Goal: Information Seeking & Learning: Learn about a topic

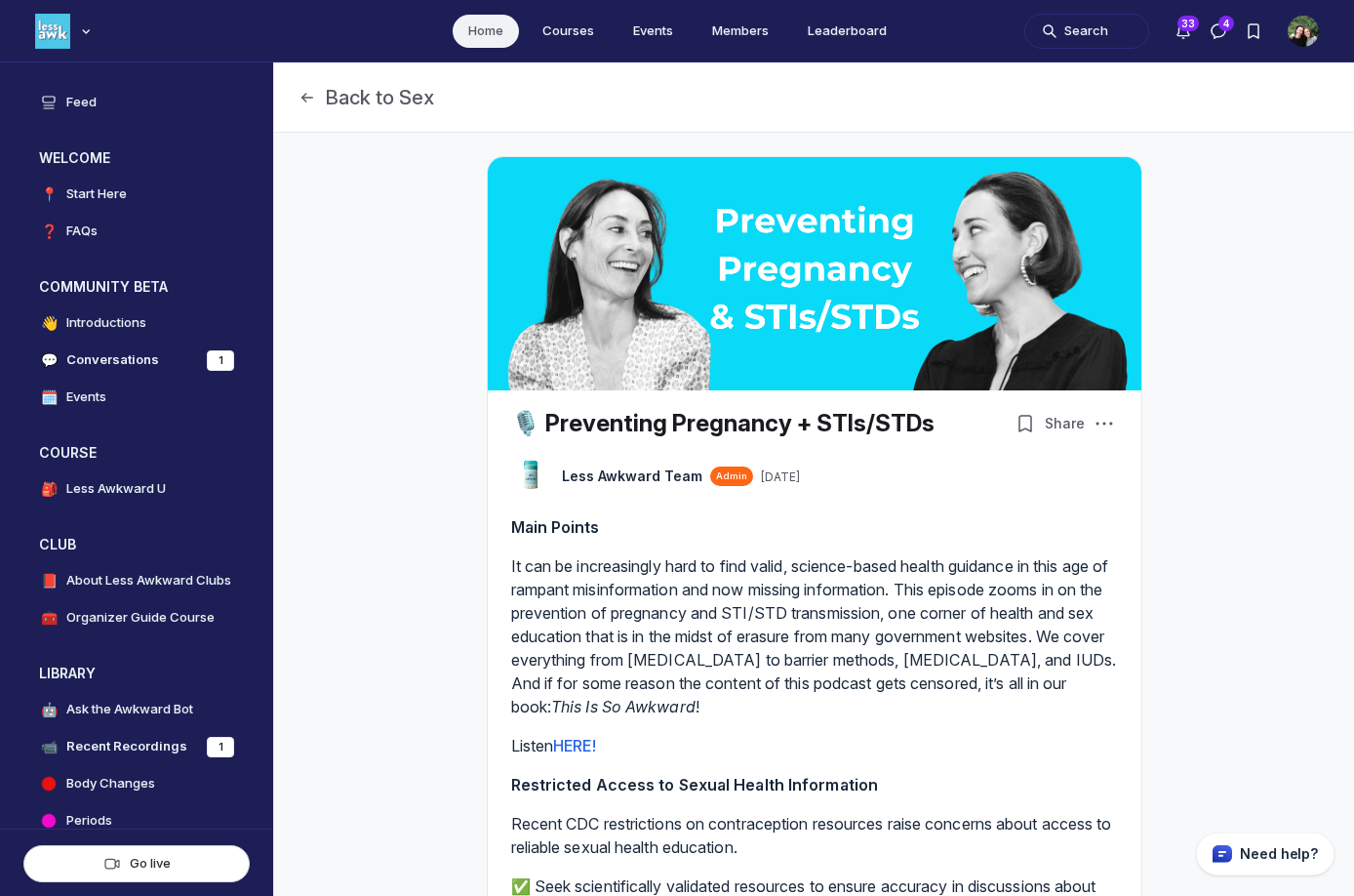
scroll to position [5912, 3737]
click at [52, 36] on img "Main navigation bar" at bounding box center [52, 31] width 35 height 35
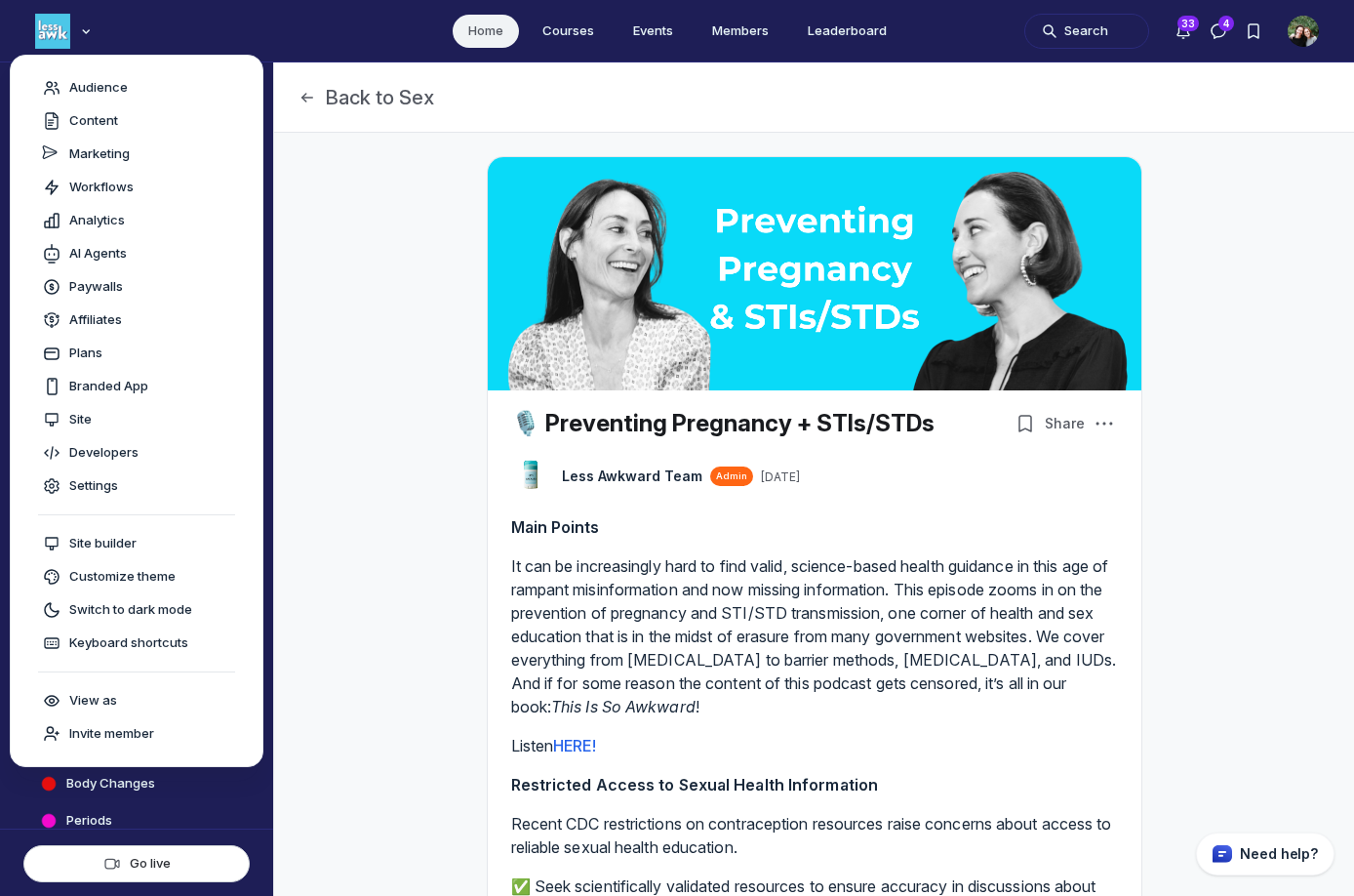
click at [204, 31] on ul "Home Courses Events Members Leaderboard" at bounding box center [677, 31] width 1354 height 62
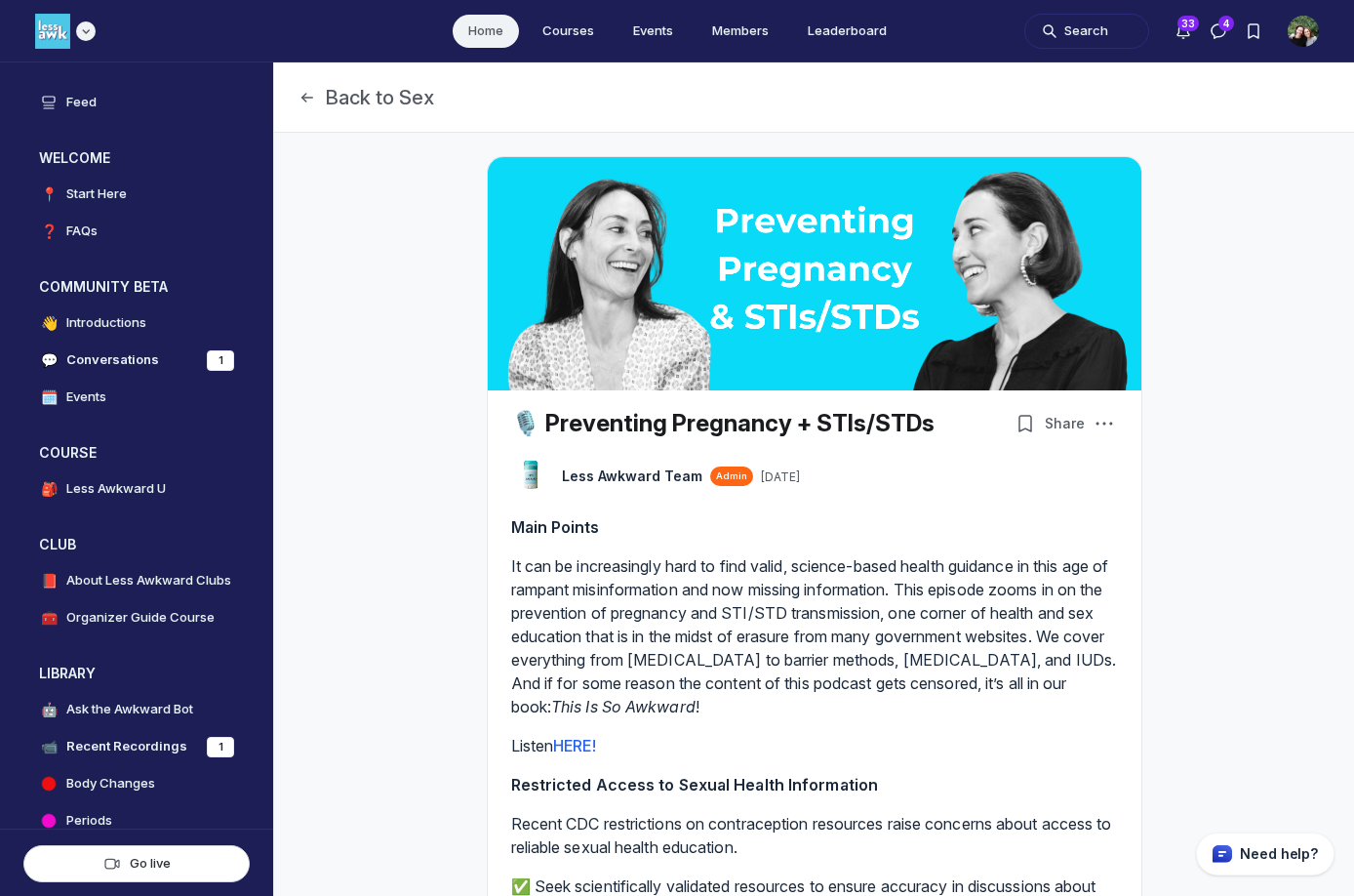
click at [89, 30] on use "Main navigation bar" at bounding box center [86, 31] width 6 height 3
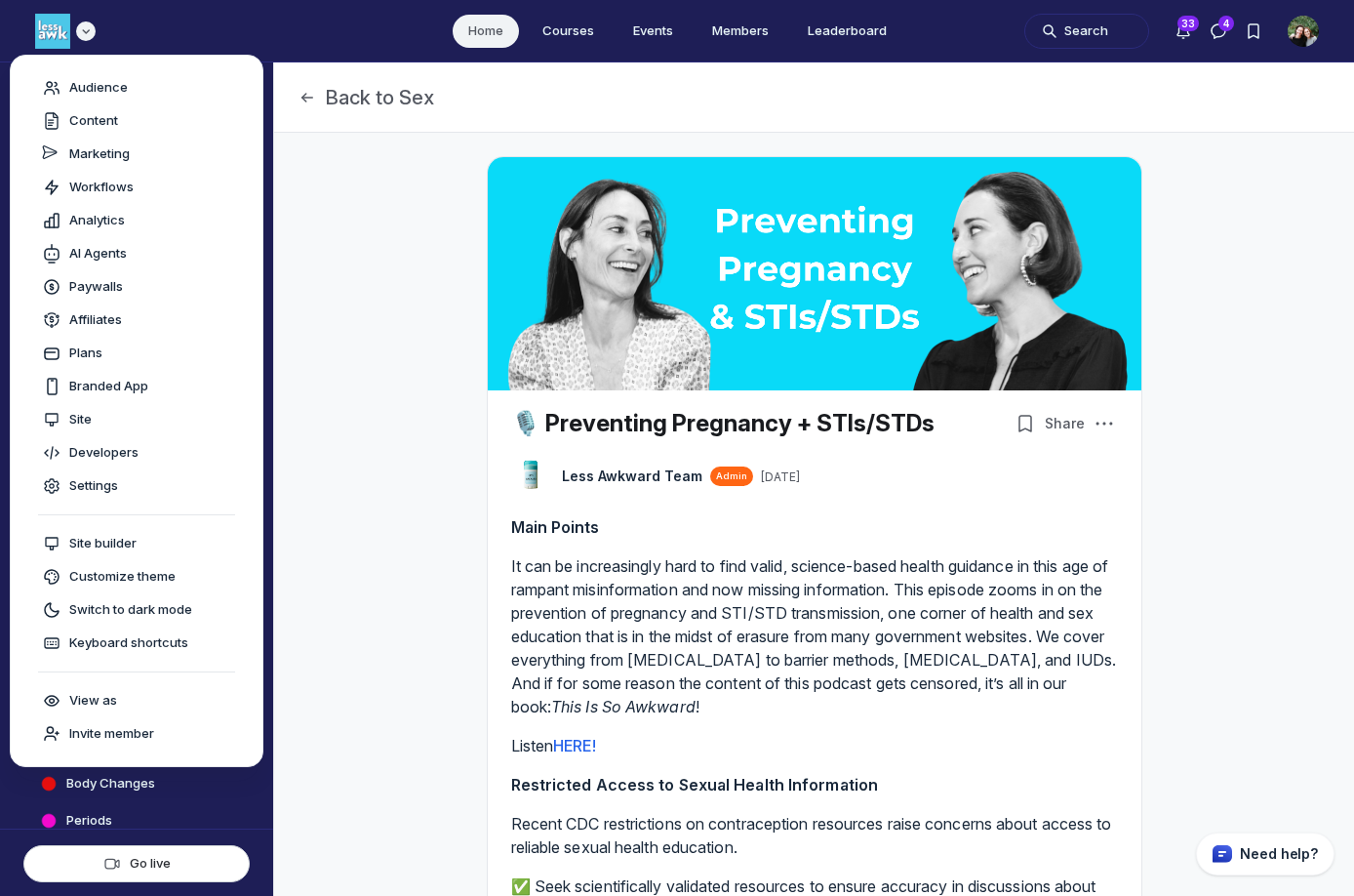
click at [55, 33] on img "Main navigation bar" at bounding box center [52, 31] width 35 height 35
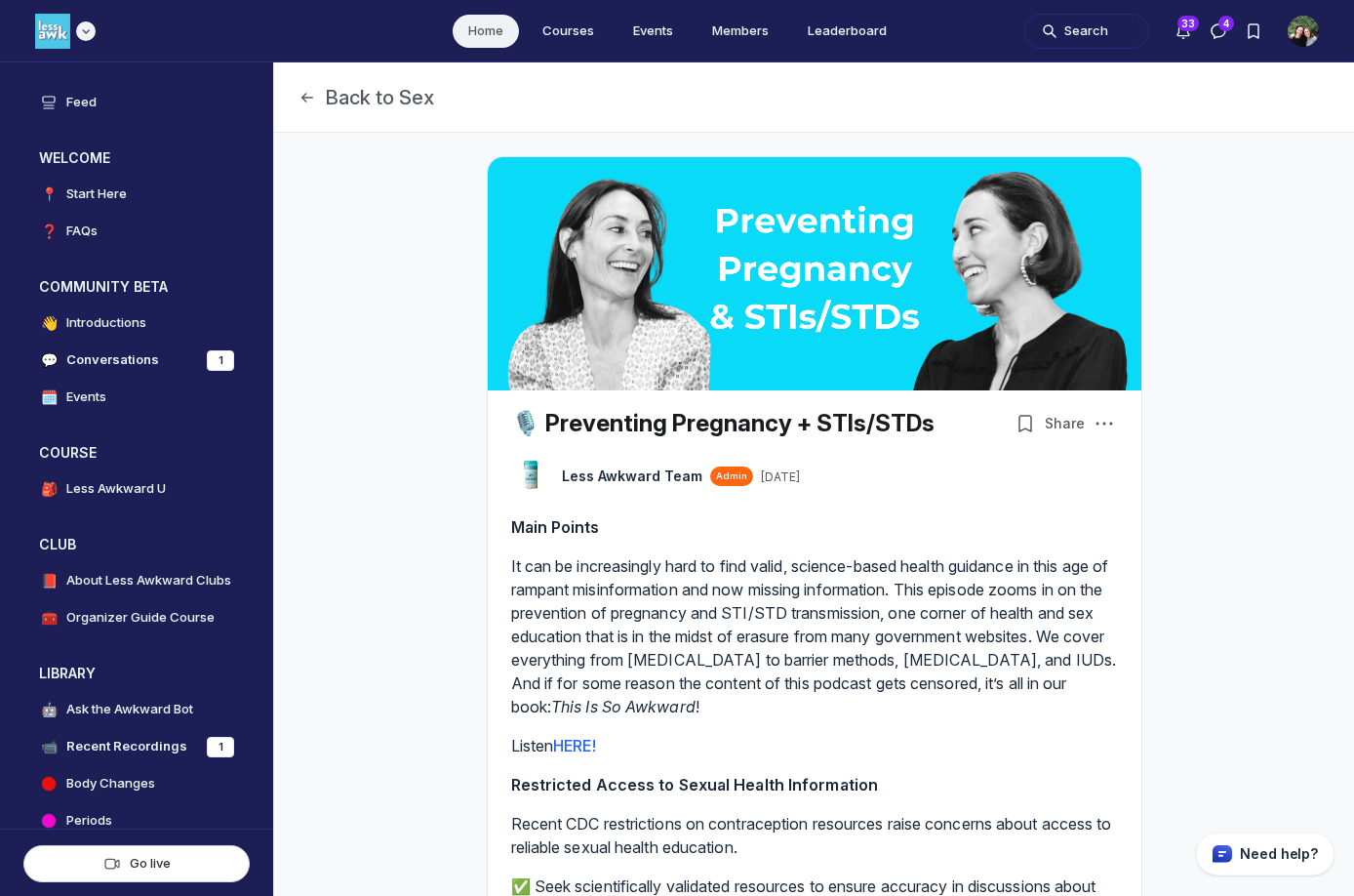
click at [55, 33] on img "Main navigation bar" at bounding box center [52, 31] width 35 height 35
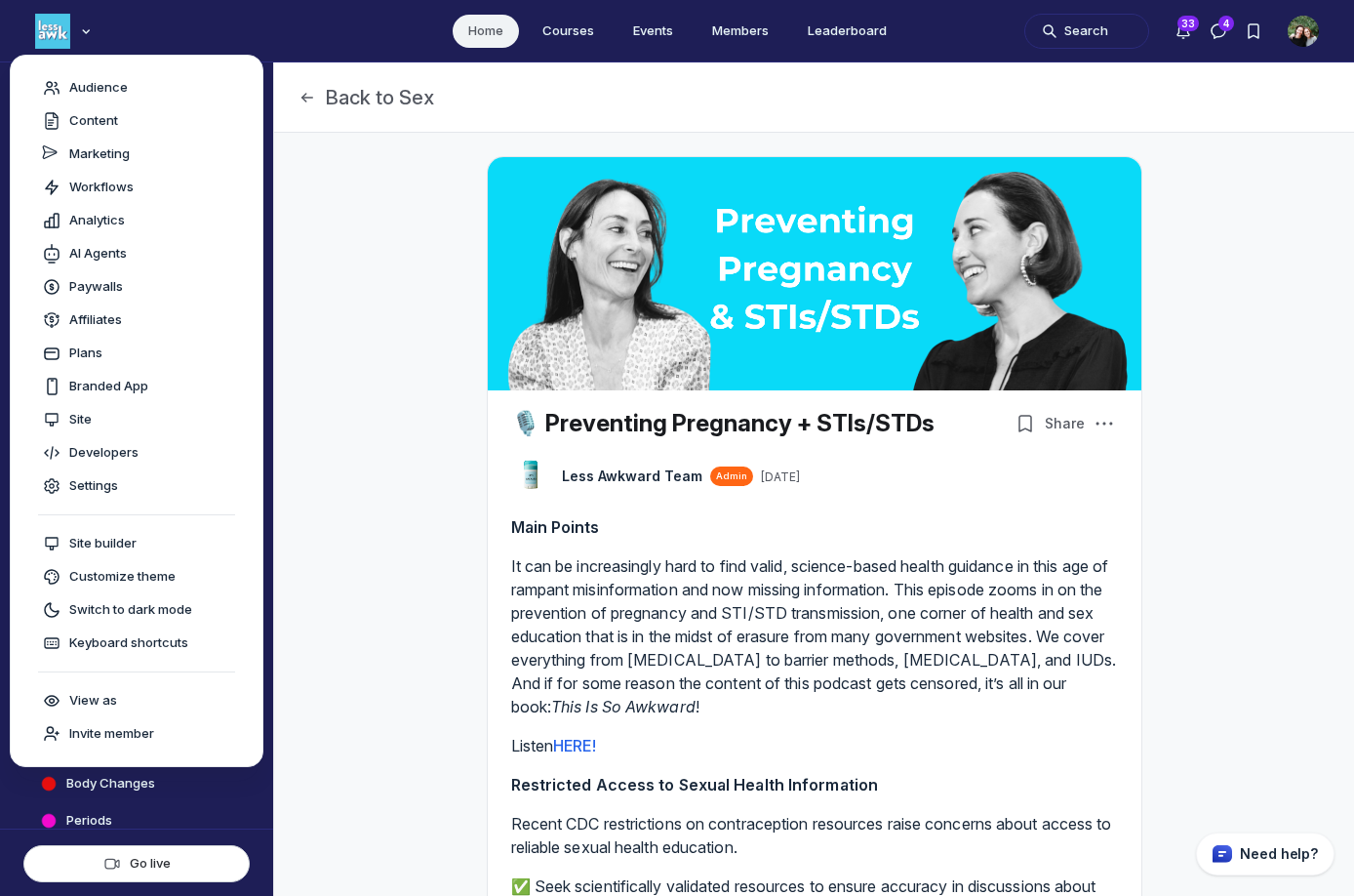
click at [276, 18] on ul "Home Courses Events Members Leaderboard" at bounding box center [677, 31] width 1354 height 62
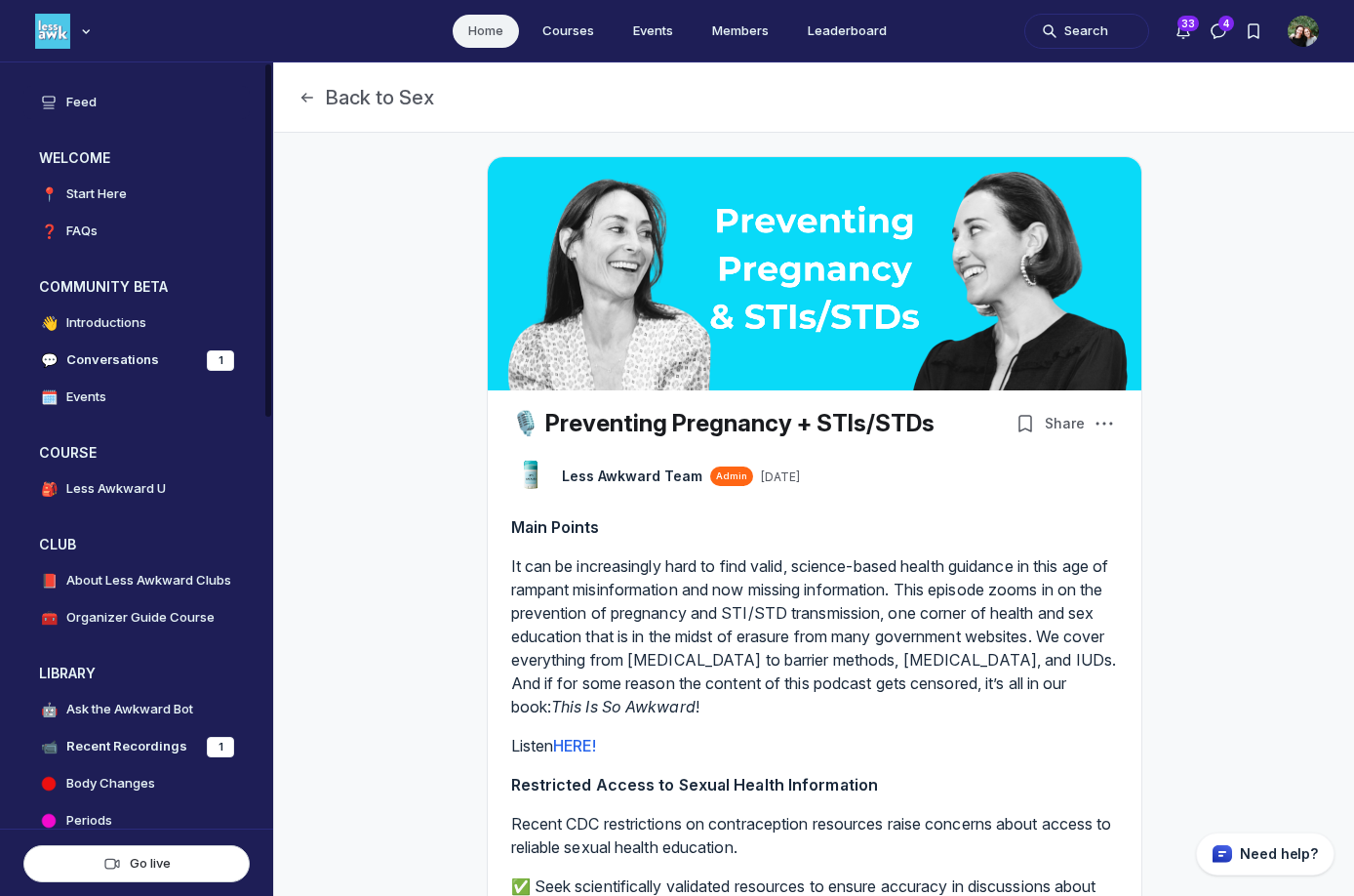
click at [64, 105] on link "Feed" at bounding box center [136, 102] width 226 height 33
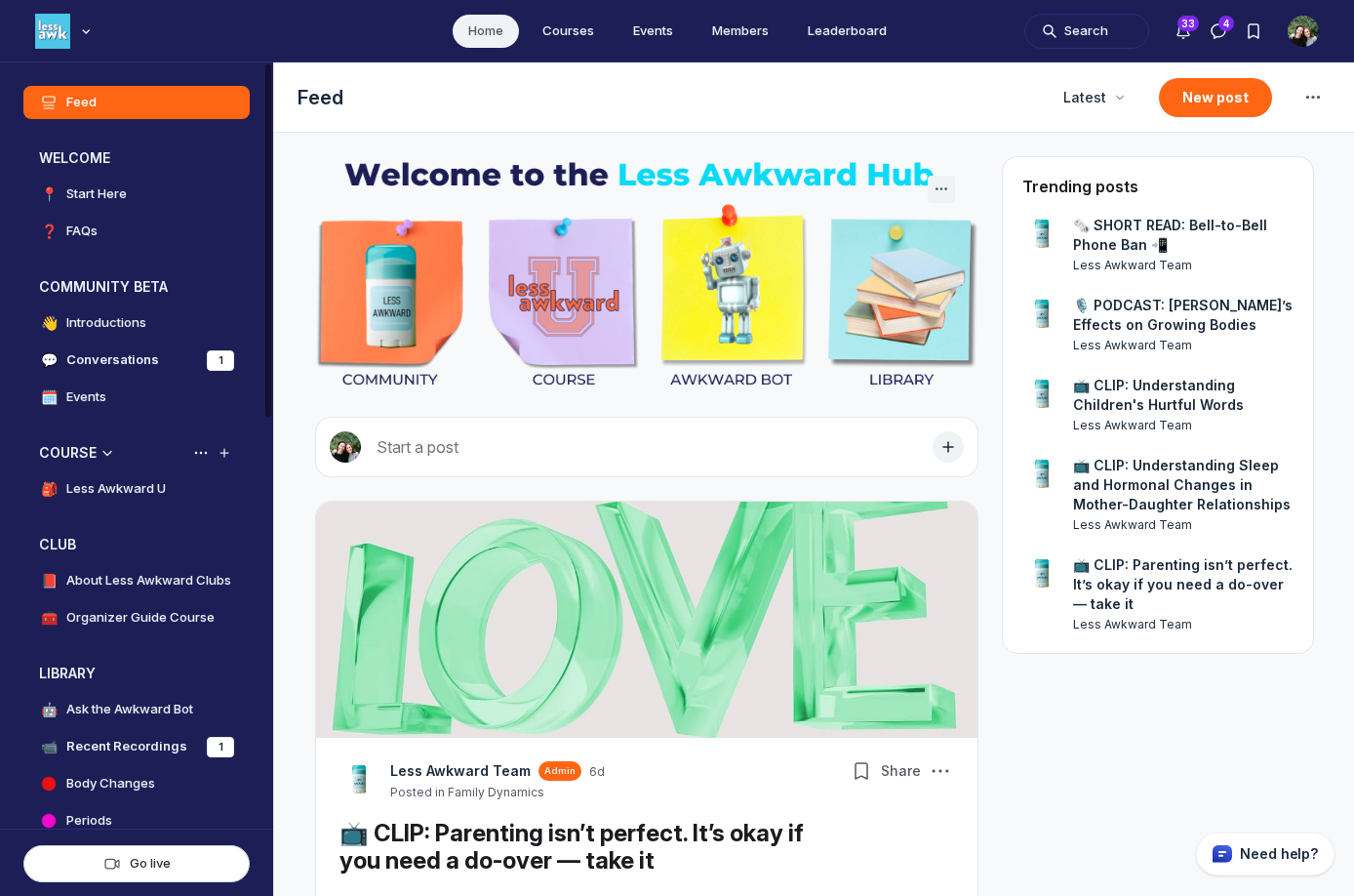
click at [144, 487] on h4 "Less Awkward U" at bounding box center [116, 489] width 100 height 20
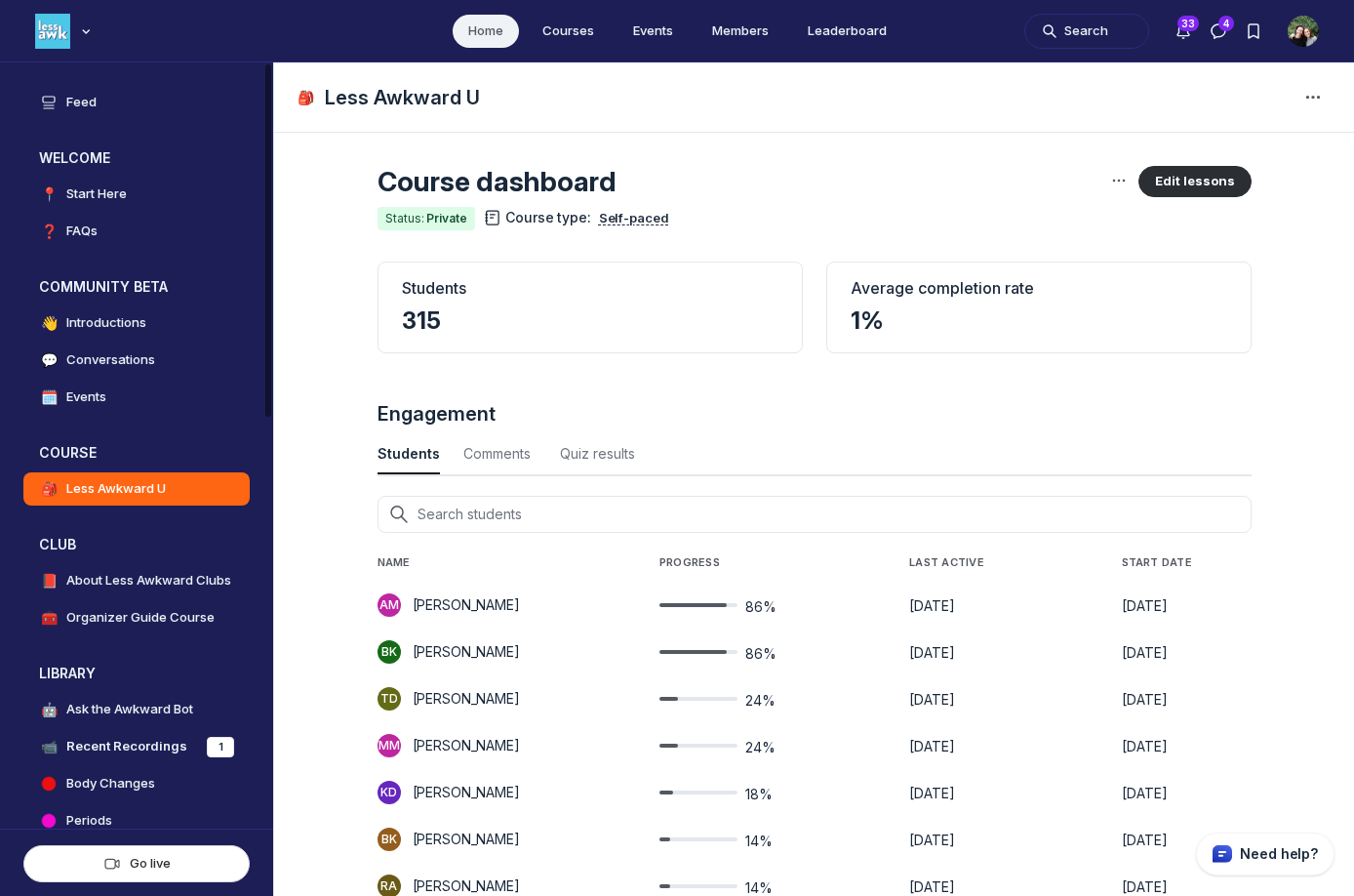
scroll to position [2641, 6442]
click at [1202, 176] on button "Edit lessons" at bounding box center [1194, 181] width 113 height 31
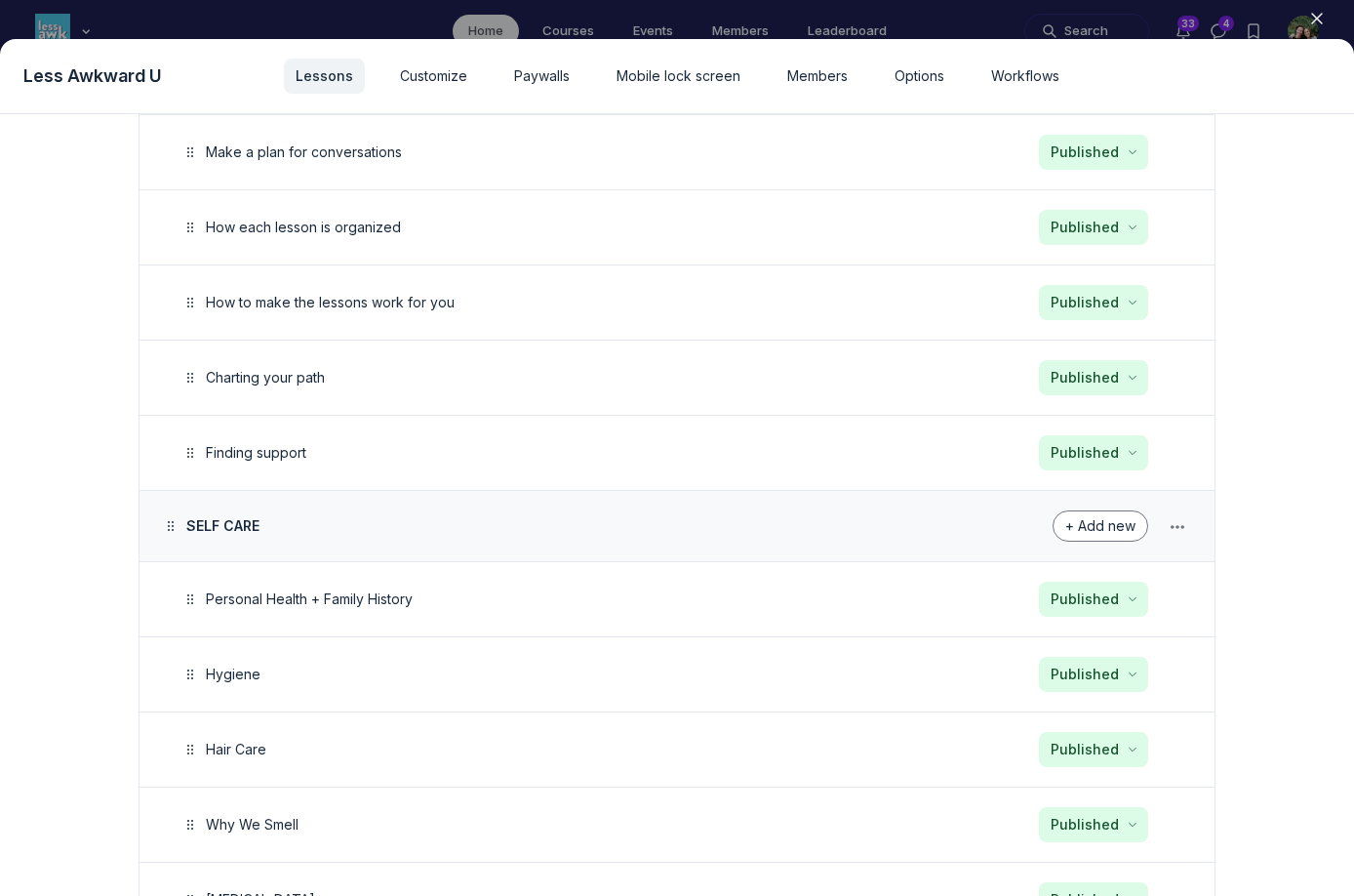
scroll to position [569, 0]
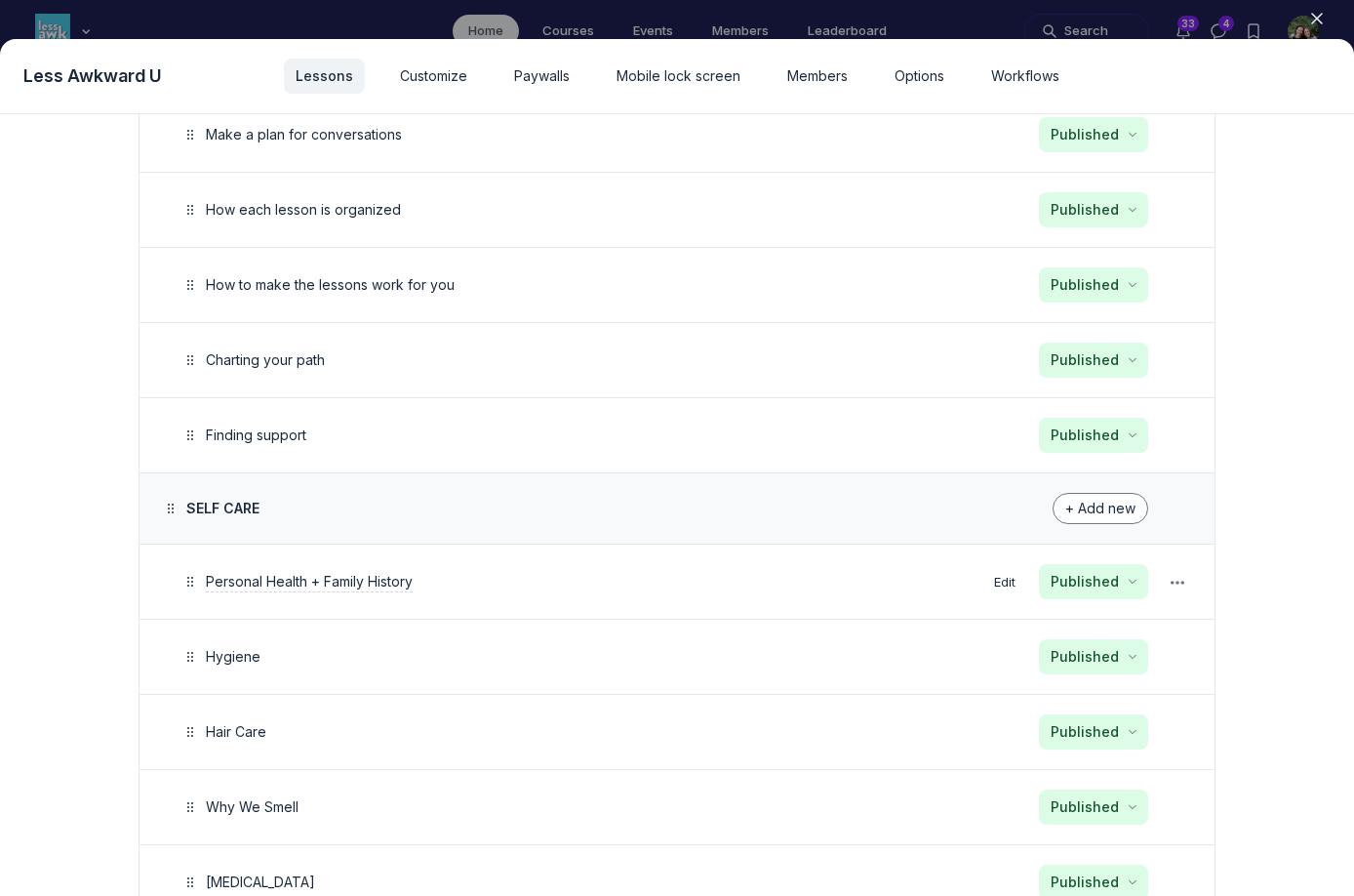
click at [339, 582] on span "Personal Health + Family History" at bounding box center [308, 581] width 207 height 17
click at [384, 518] on div "SELF CARE" at bounding box center [536, 508] width 755 height 23
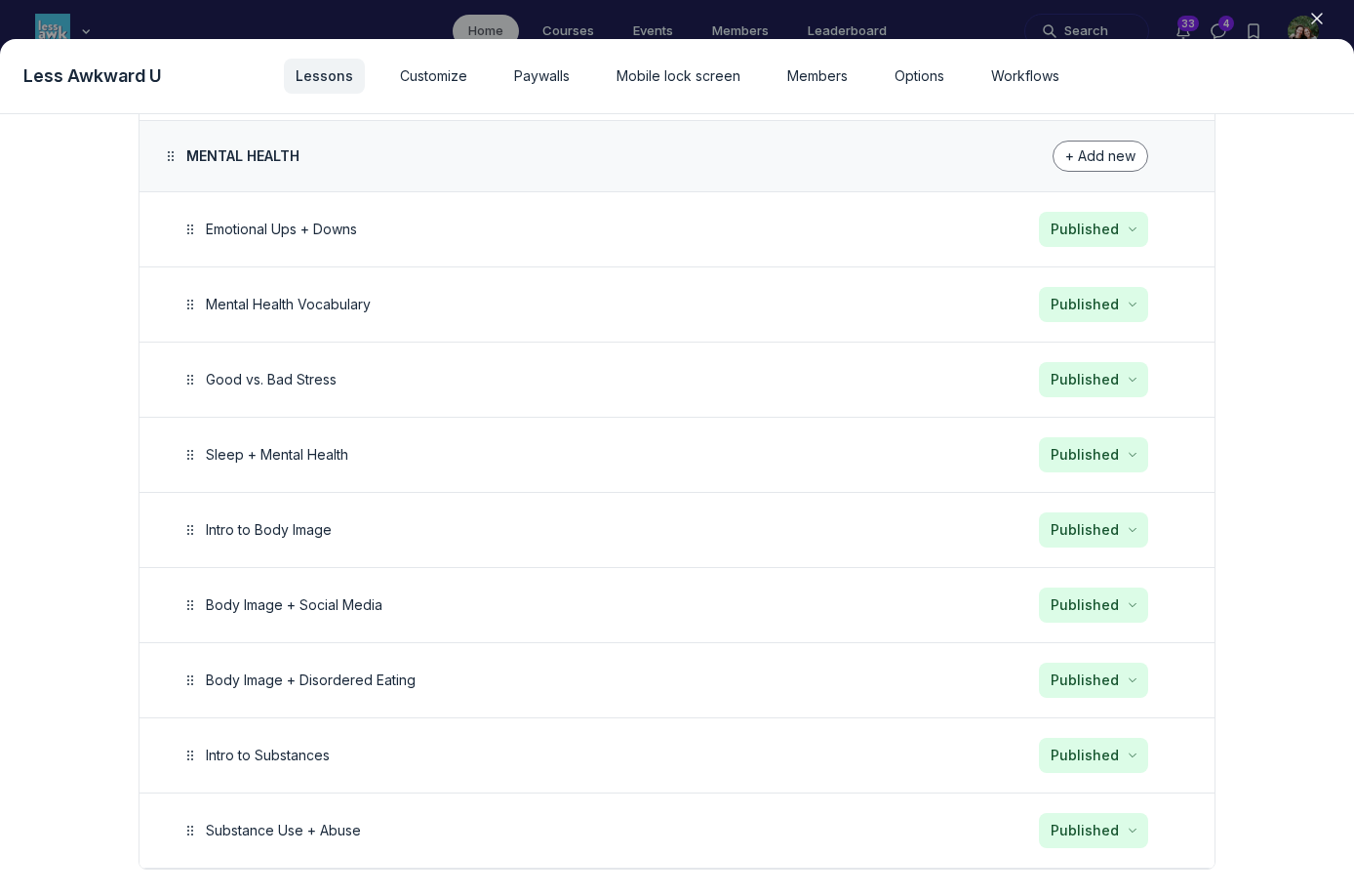
scroll to position [3650, 0]
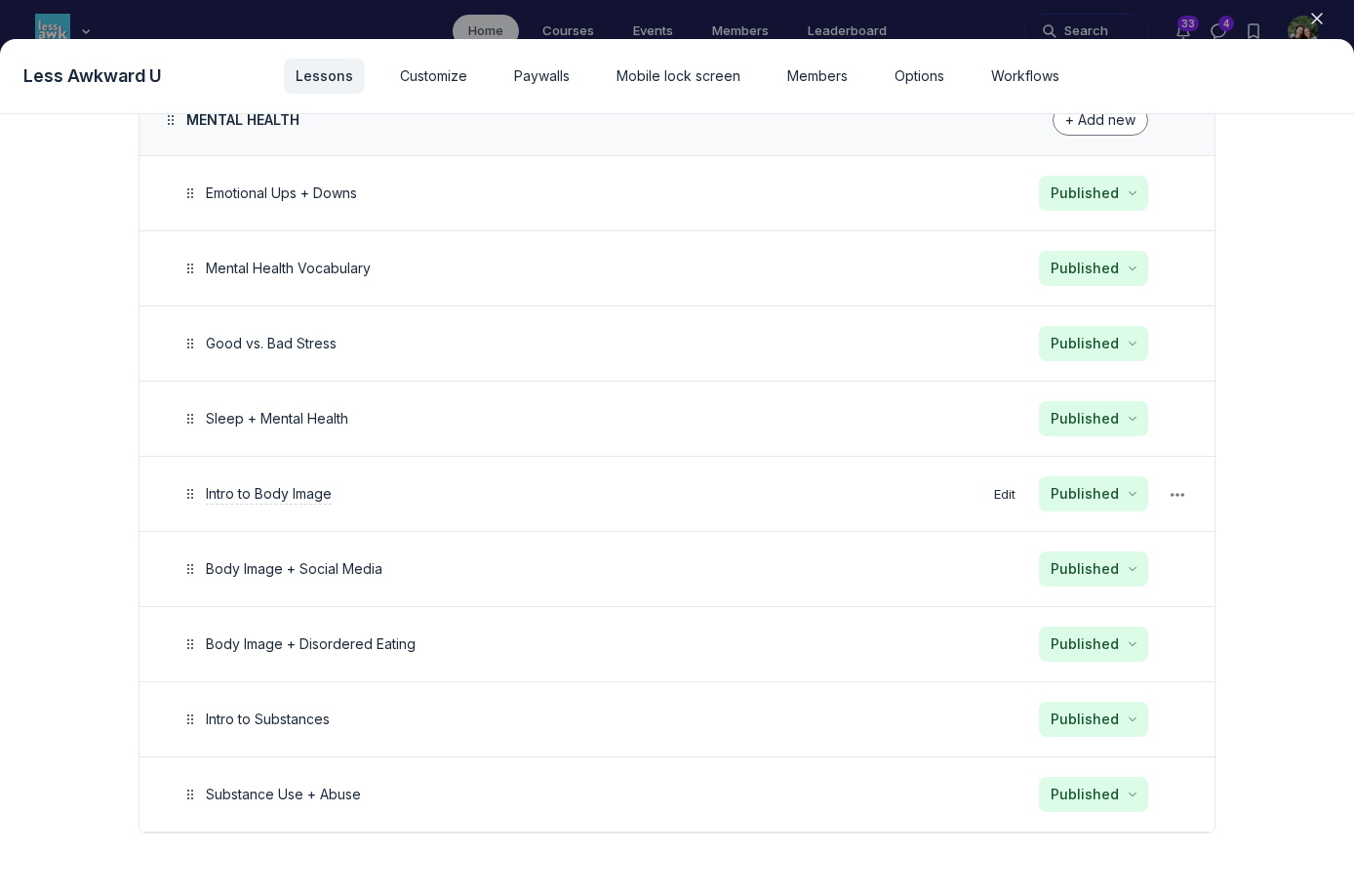
click at [297, 494] on span "Intro to Body Image" at bounding box center [268, 493] width 126 height 17
click at [329, 527] on td "Intro to Body Image" at bounding box center [537, 494] width 794 height 75
click at [1000, 491] on button "Edit" at bounding box center [1005, 494] width 37 height 26
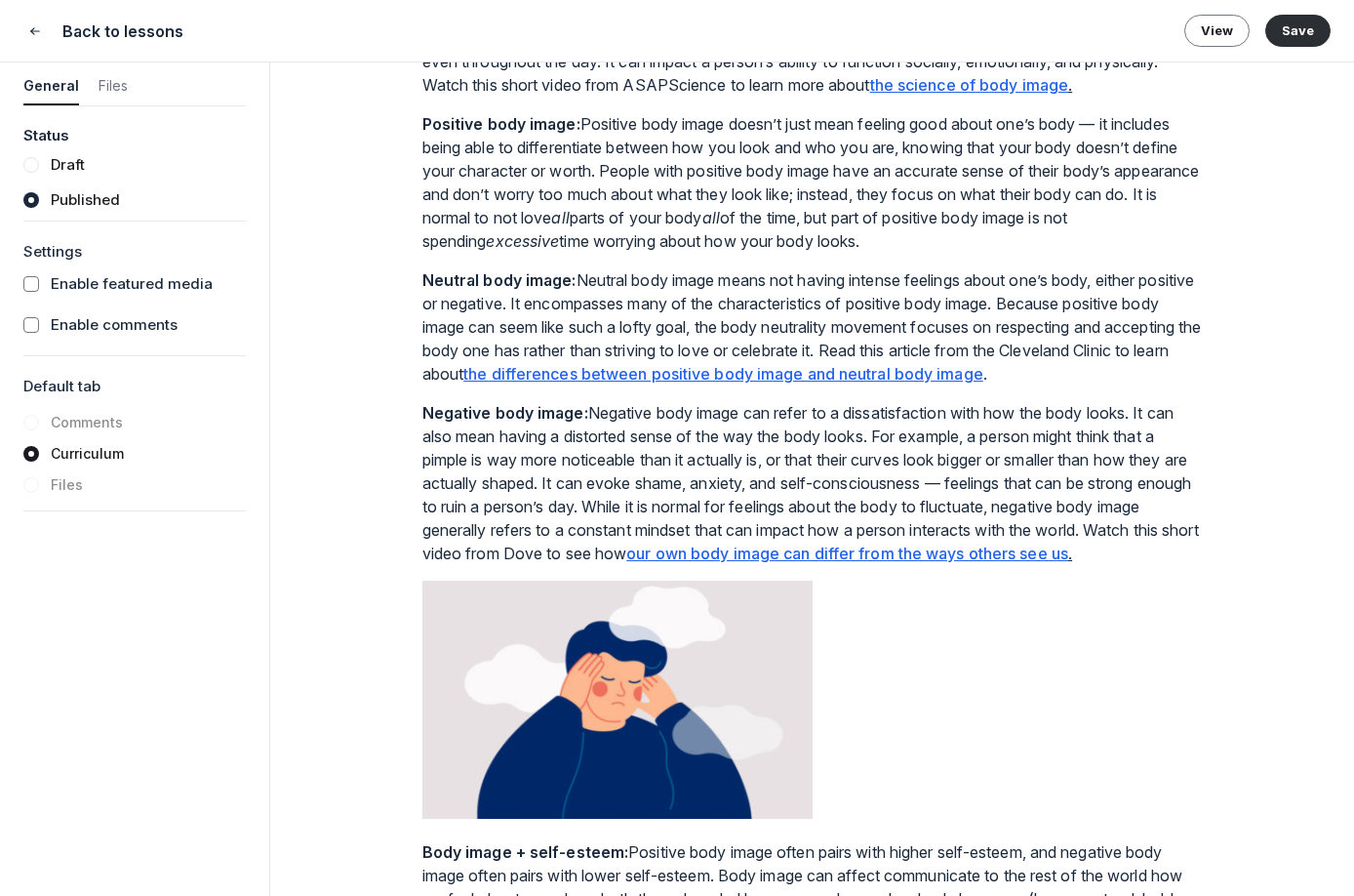
scroll to position [772, 0]
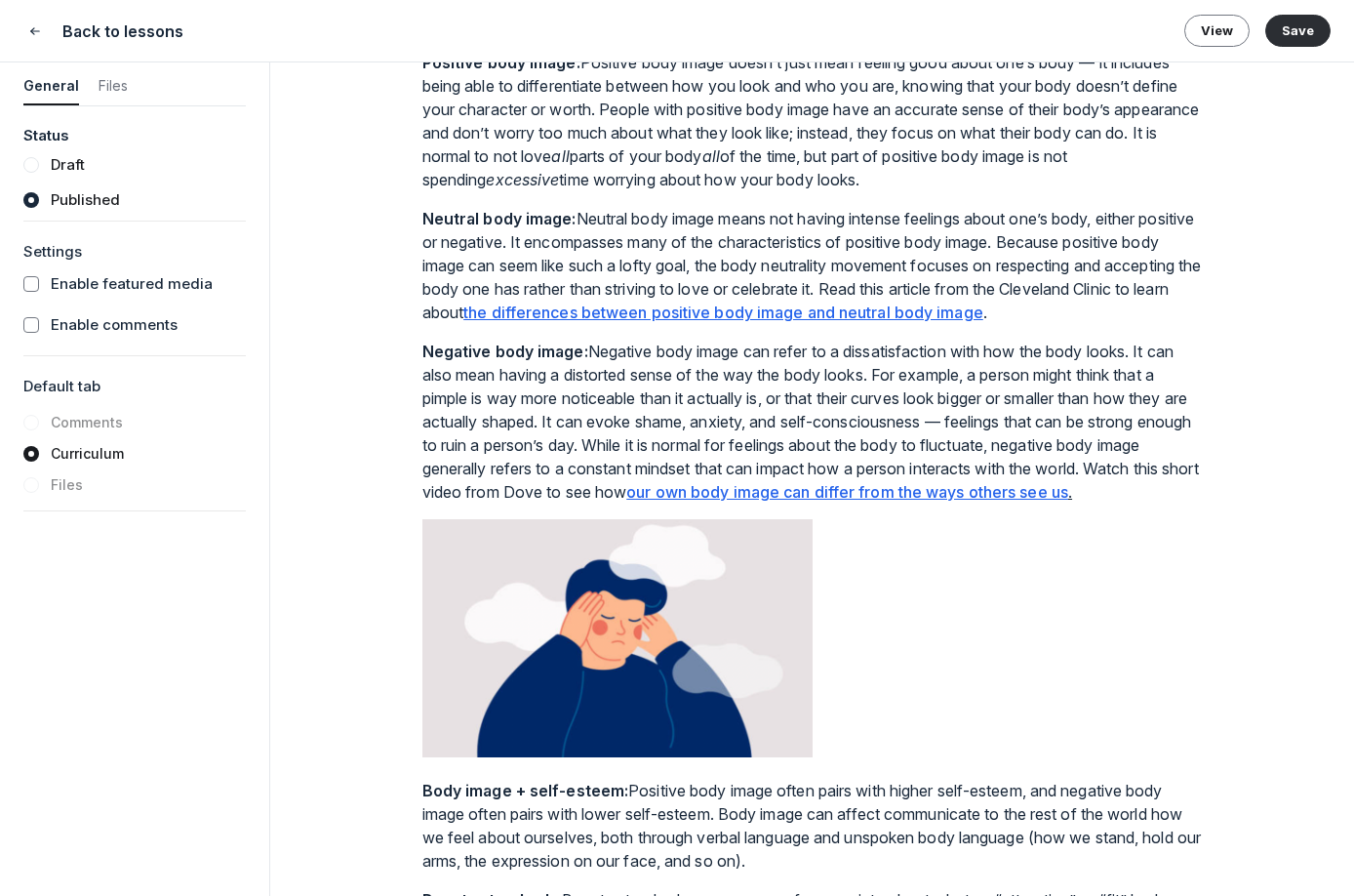
drag, startPoint x: 1205, startPoint y: 208, endPoint x: 1037, endPoint y: 205, distance: 168.0
click at [1037, 205] on div "Lesson 46 of 50 Intro to Body Image Featured media Drag your video/audio file o…" at bounding box center [812, 479] width 1084 height 833
drag, startPoint x: 1001, startPoint y: 206, endPoint x: 1247, endPoint y: 195, distance: 246.2
click at [1247, 196] on div "Lesson 46 of 50 Intro to Body Image Featured media Drag your video/audio file o…" at bounding box center [812, 479] width 1084 height 833
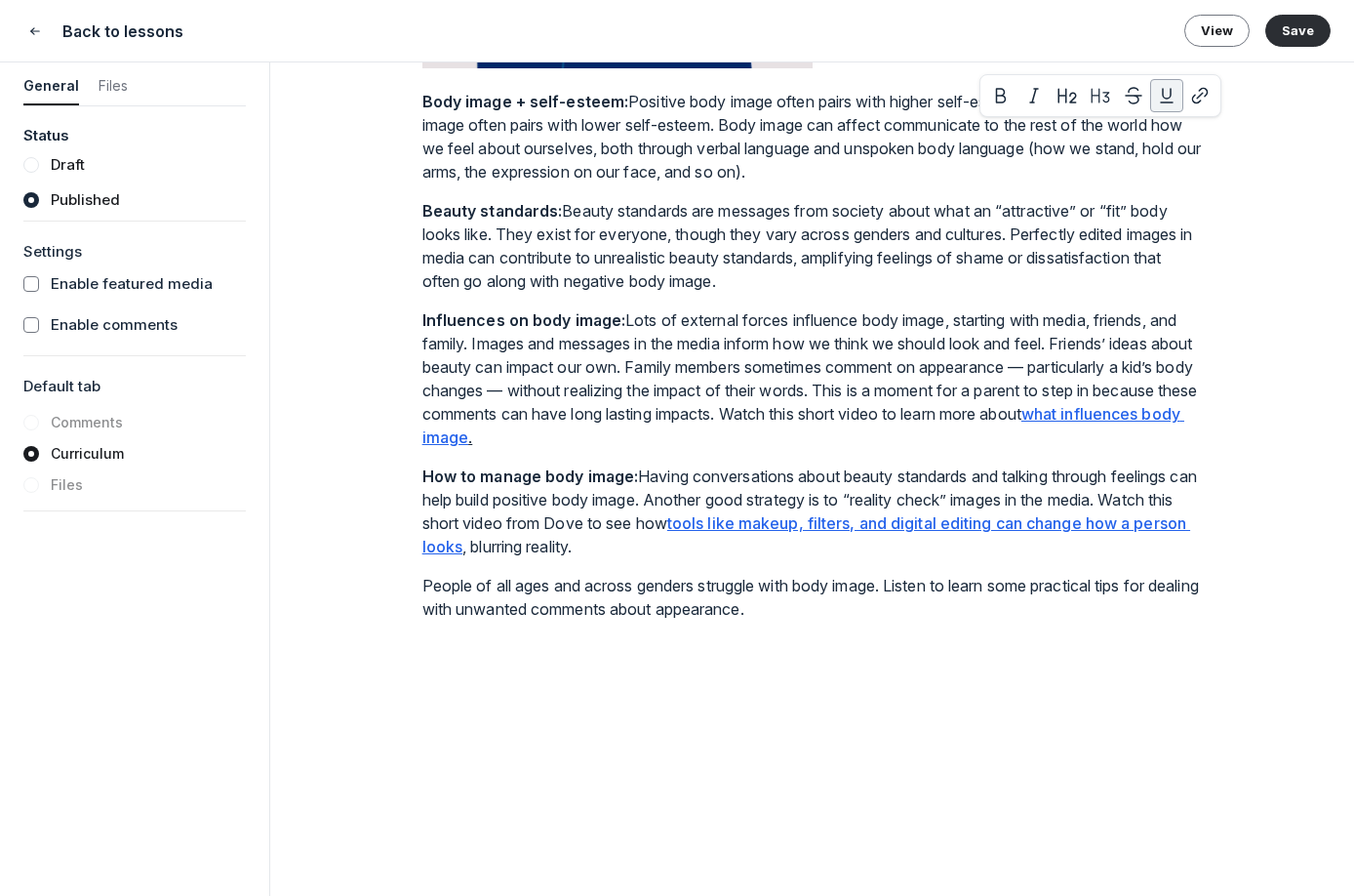
scroll to position [1523, 0]
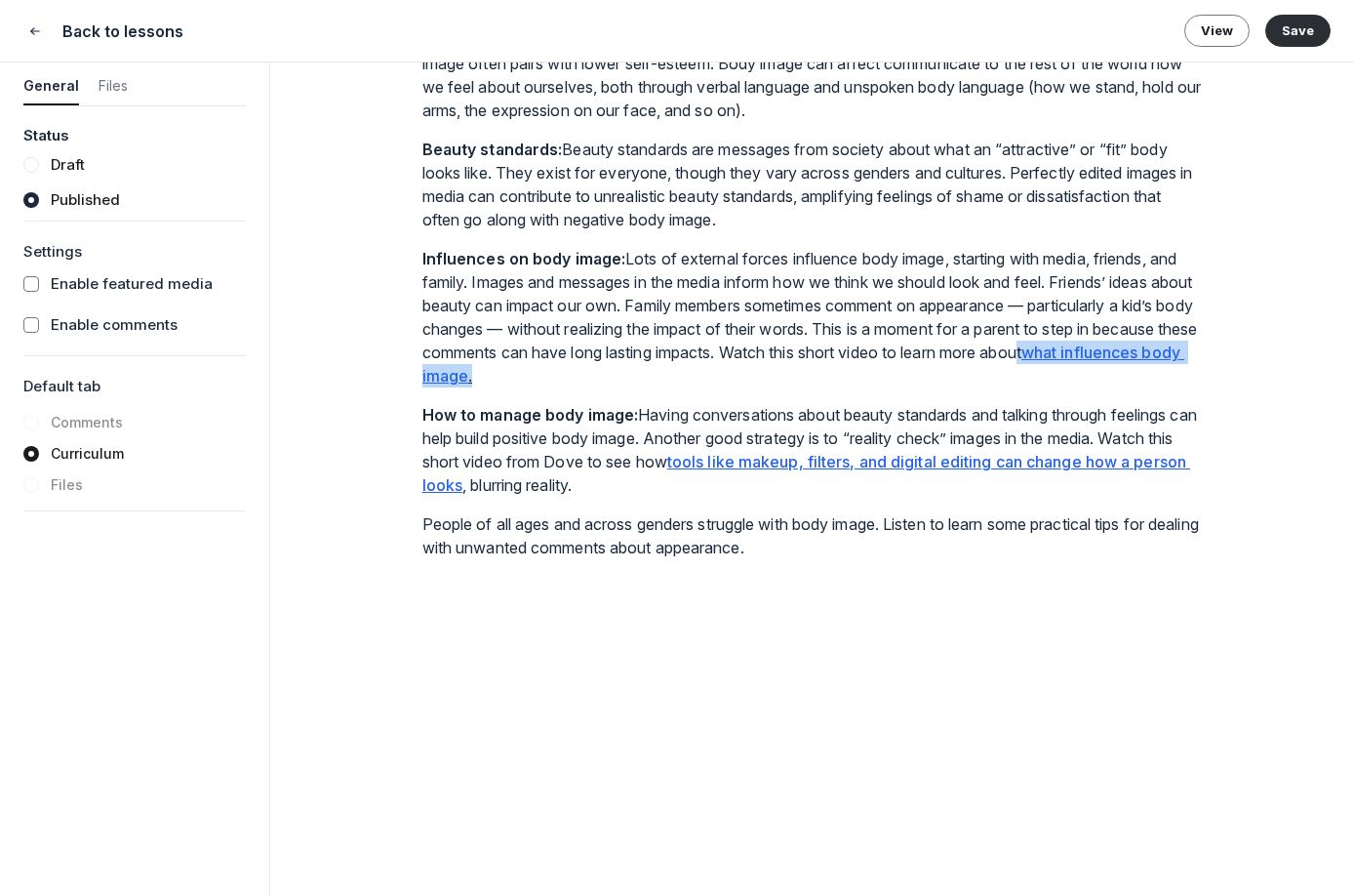
drag, startPoint x: 762, startPoint y: 582, endPoint x: 497, endPoint y: 580, distance: 265.0
click at [497, 387] on p "Influences on body image: Lots of external forces influence body image, startin…" at bounding box center [812, 316] width 780 height 141
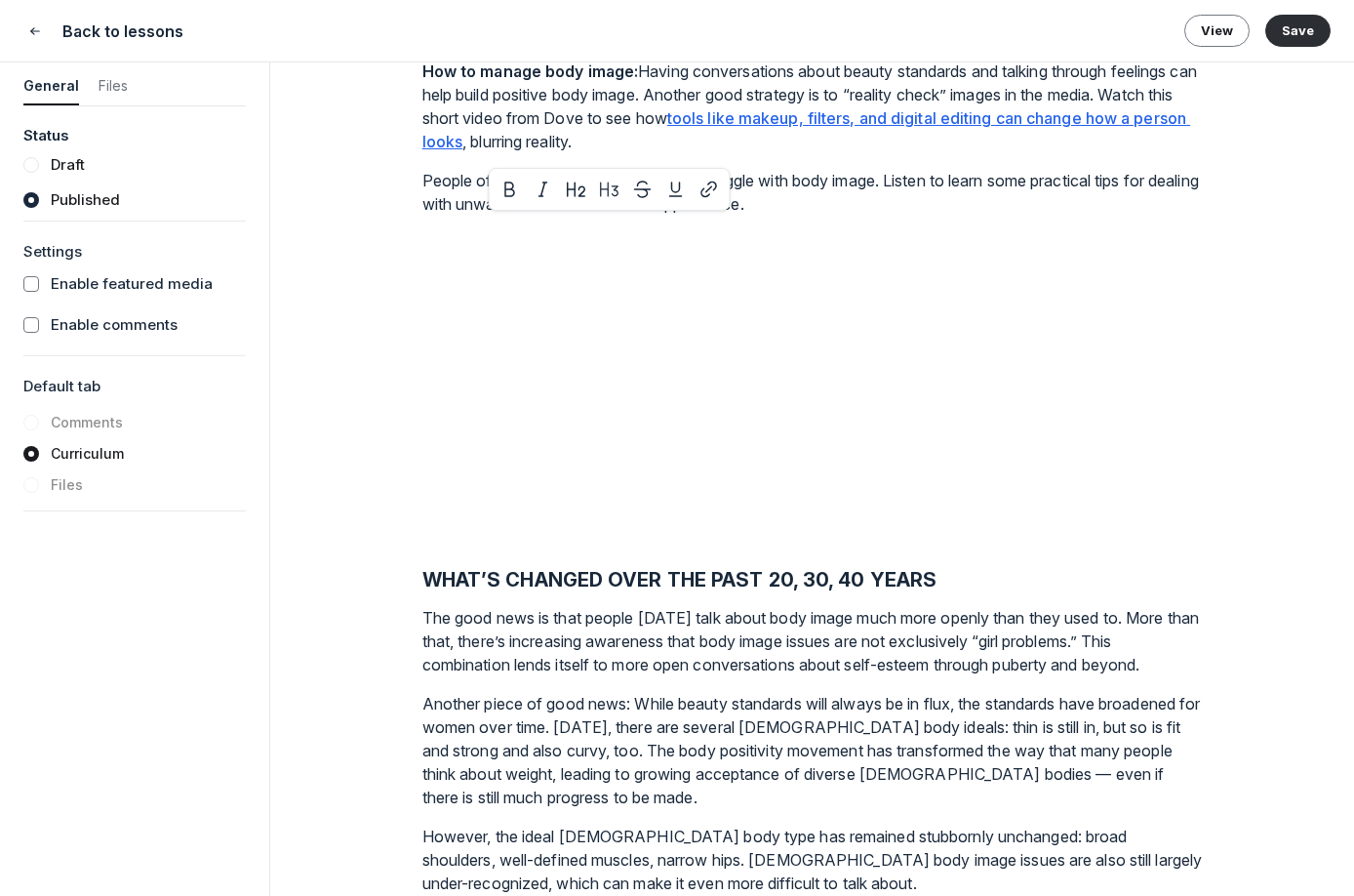
scroll to position [1888, 0]
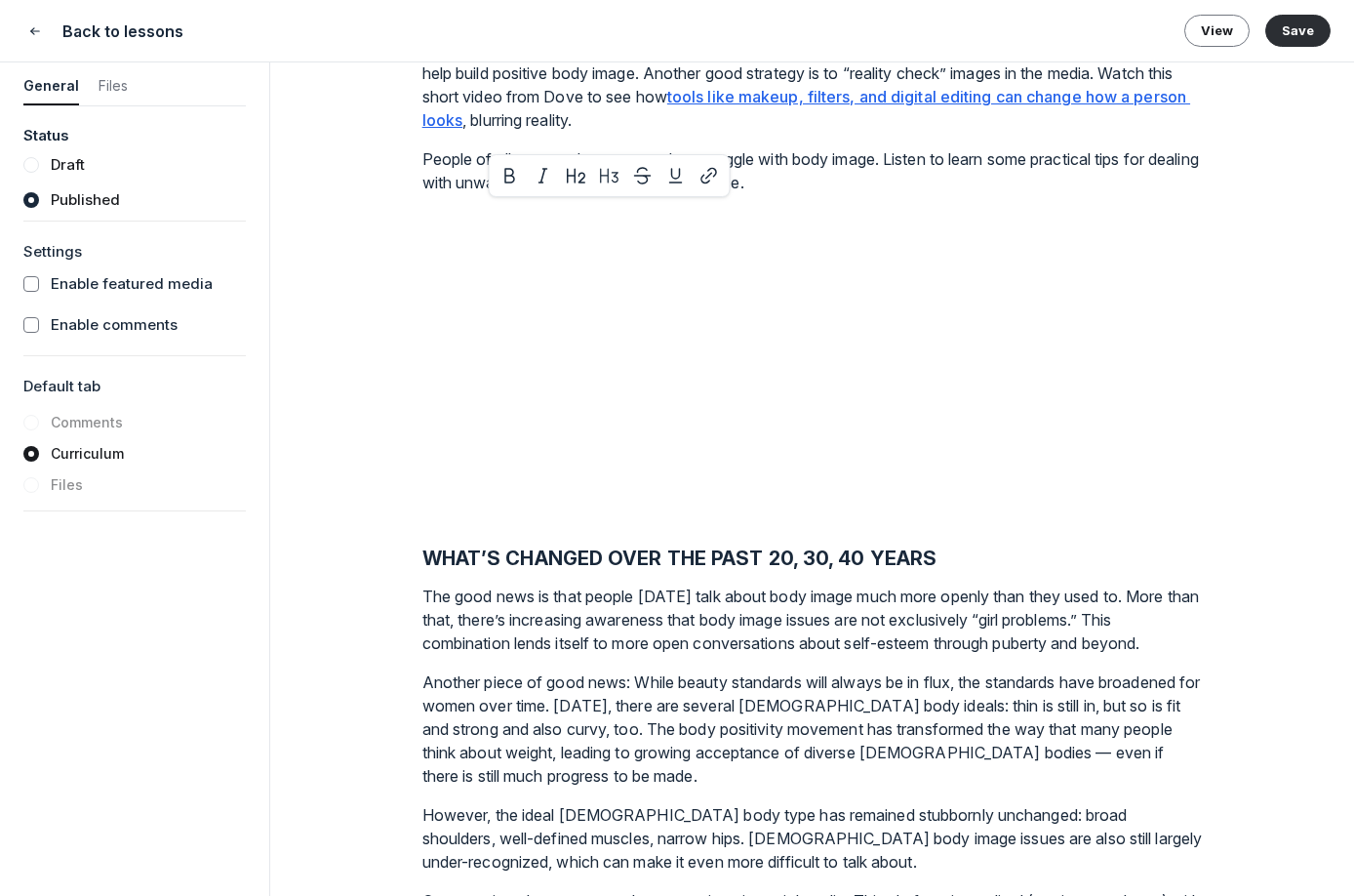
click at [1263, 635] on div "Lesson 46 of 50 Intro to Body Image Featured media Drag your video/audio file o…" at bounding box center [812, 479] width 1084 height 833
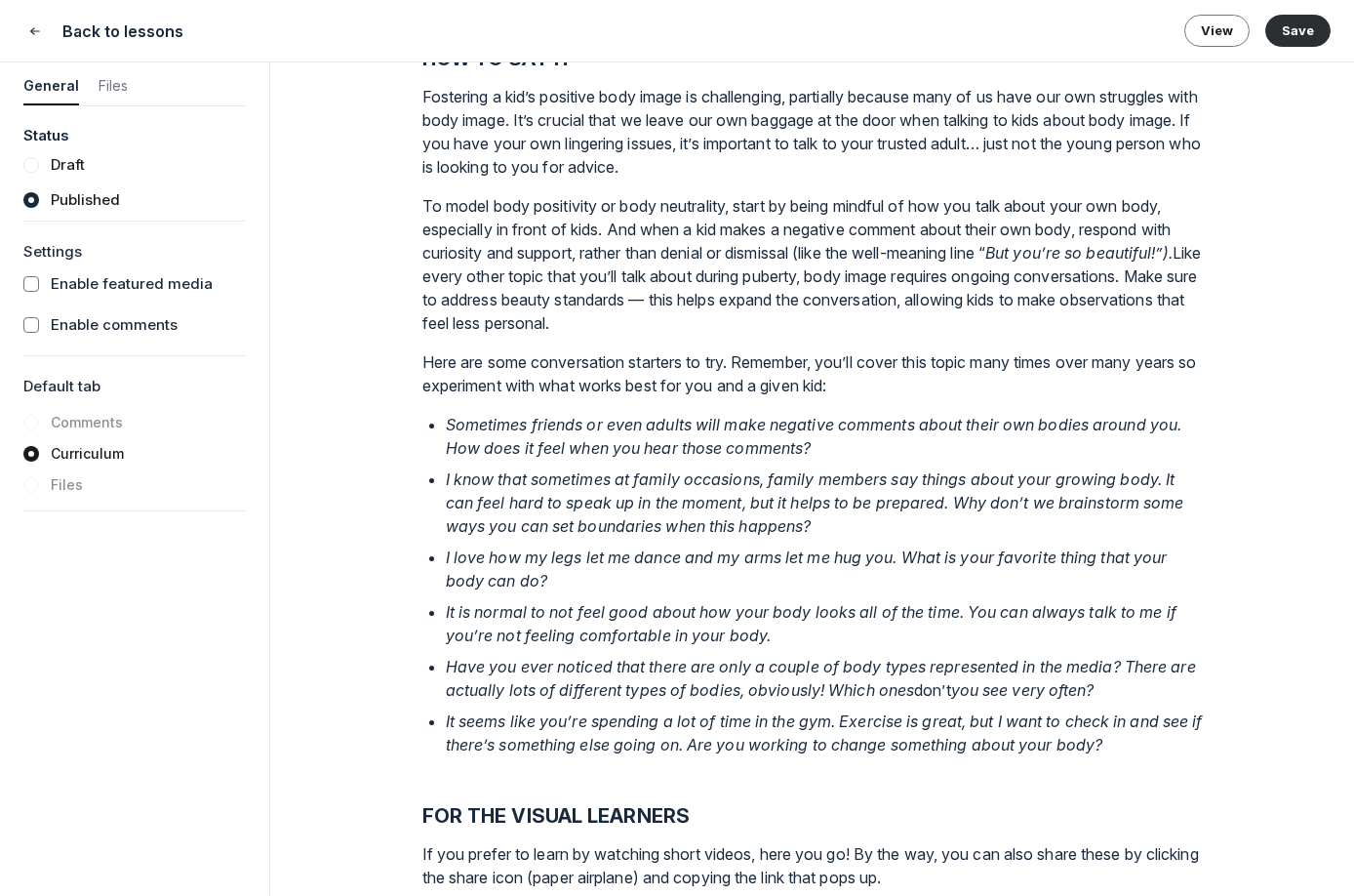
scroll to position [2815, 0]
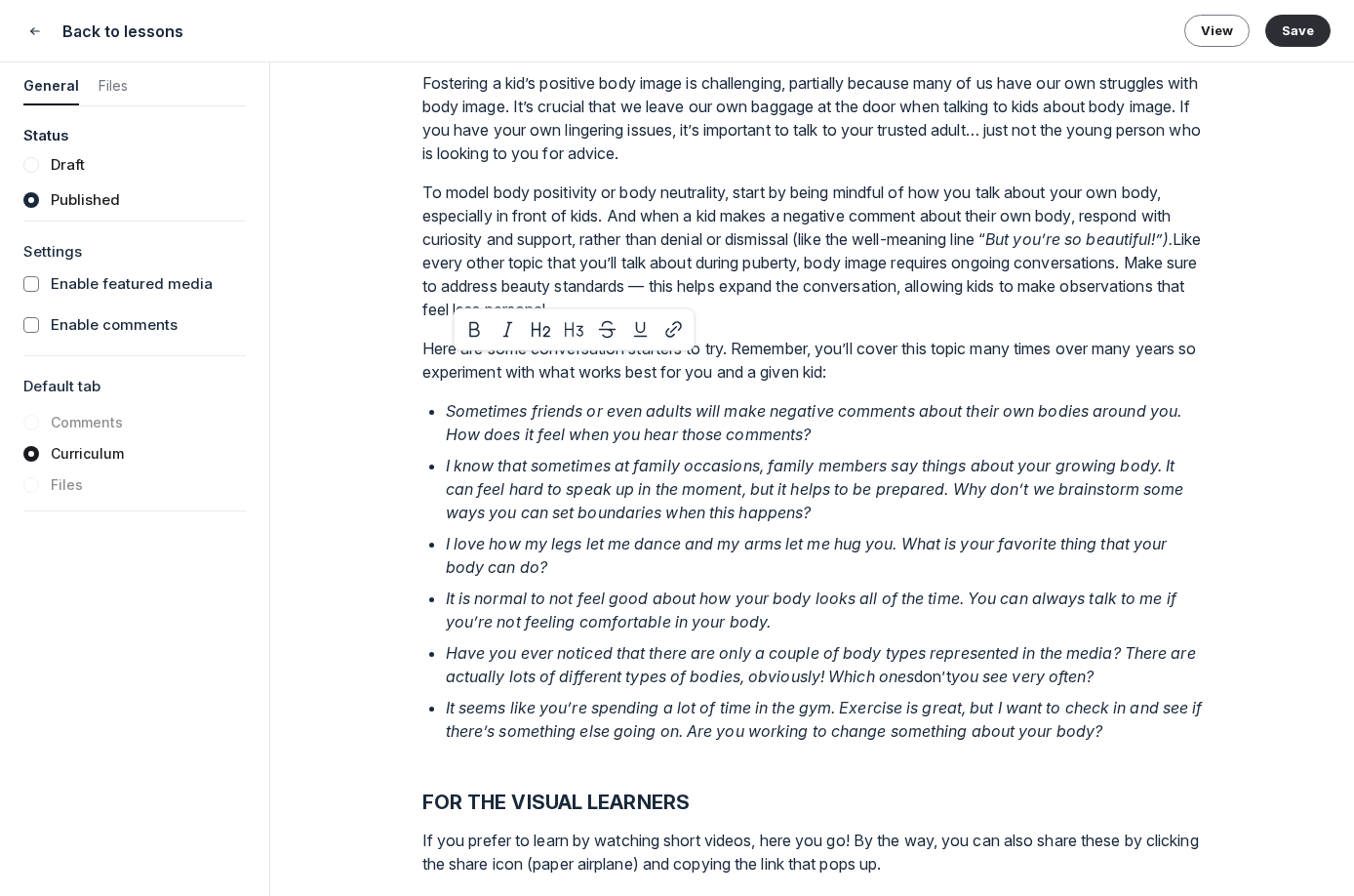
drag, startPoint x: 425, startPoint y: 246, endPoint x: 573, endPoint y: 257, distance: 148.4
click at [574, 259] on div "The world has changed… and so has puberty! Here’s the information adults need t…" at bounding box center [812, 91] width 780 height 5444
click at [1073, 165] on p "Fostering a kid’s positive body image is challenging, partially because many of…" at bounding box center [812, 118] width 780 height 94
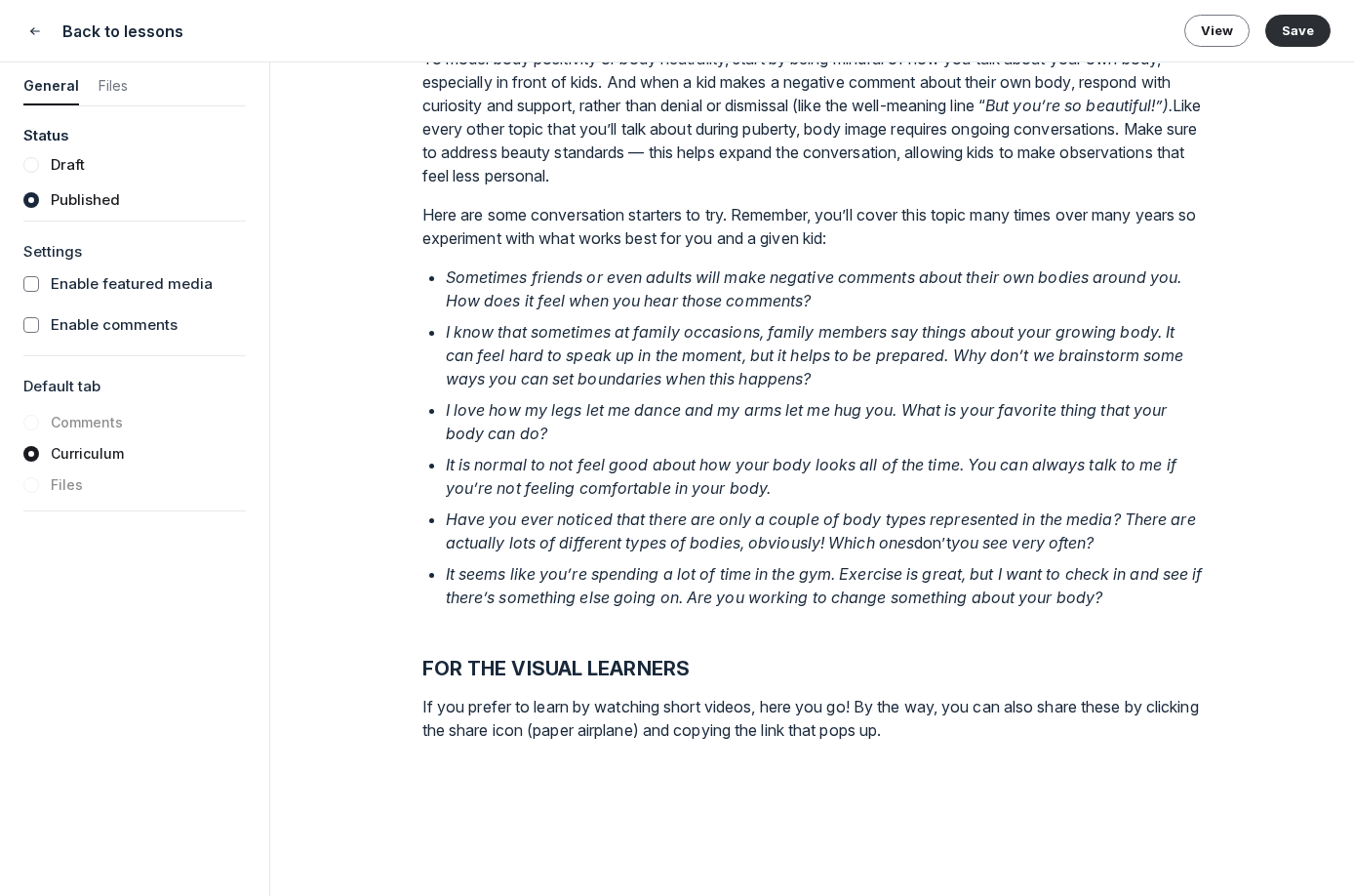
scroll to position [3105, 0]
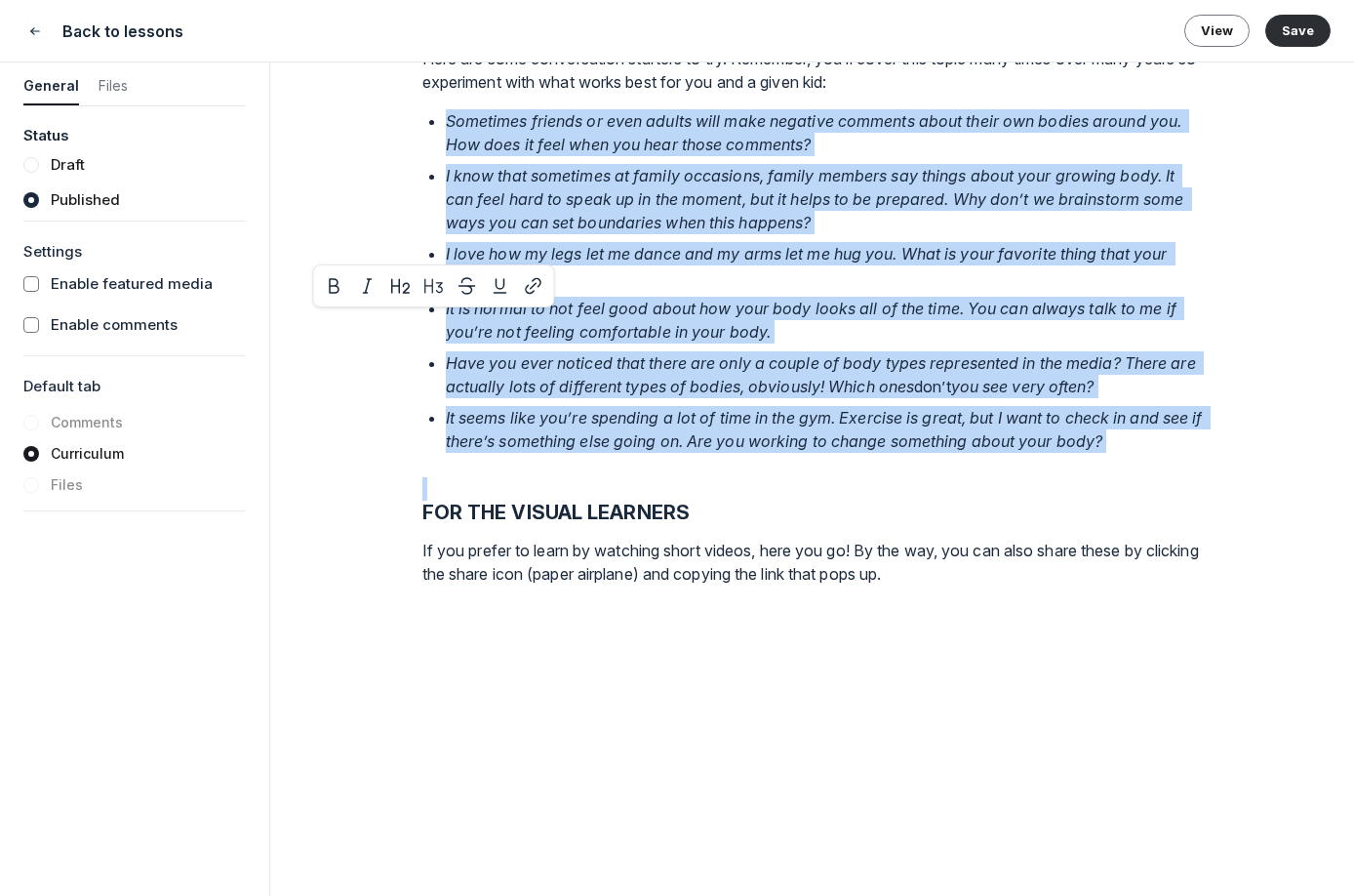
drag, startPoint x: 448, startPoint y: 320, endPoint x: 1163, endPoint y: 673, distance: 797.4
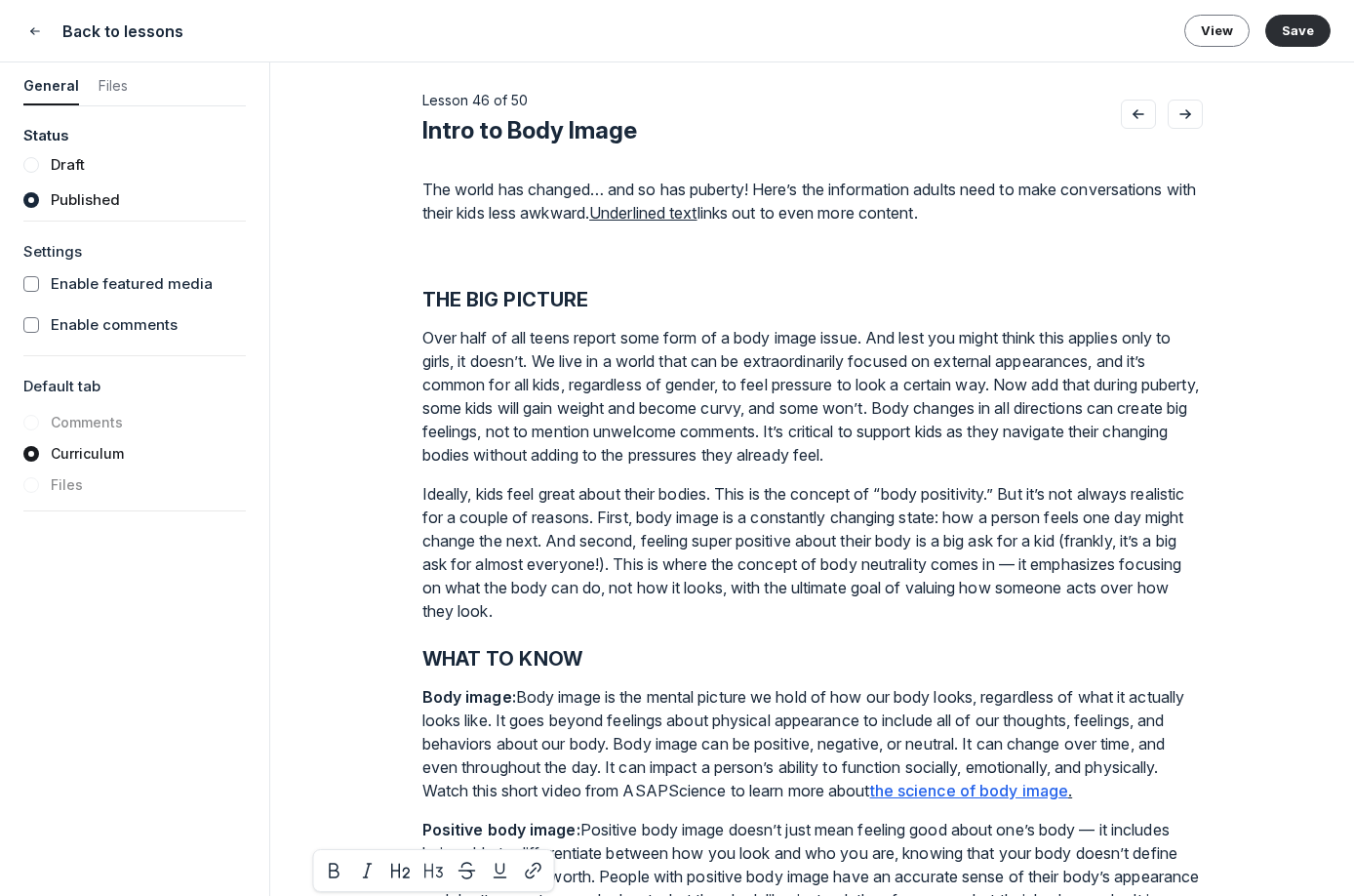
scroll to position [0, 0]
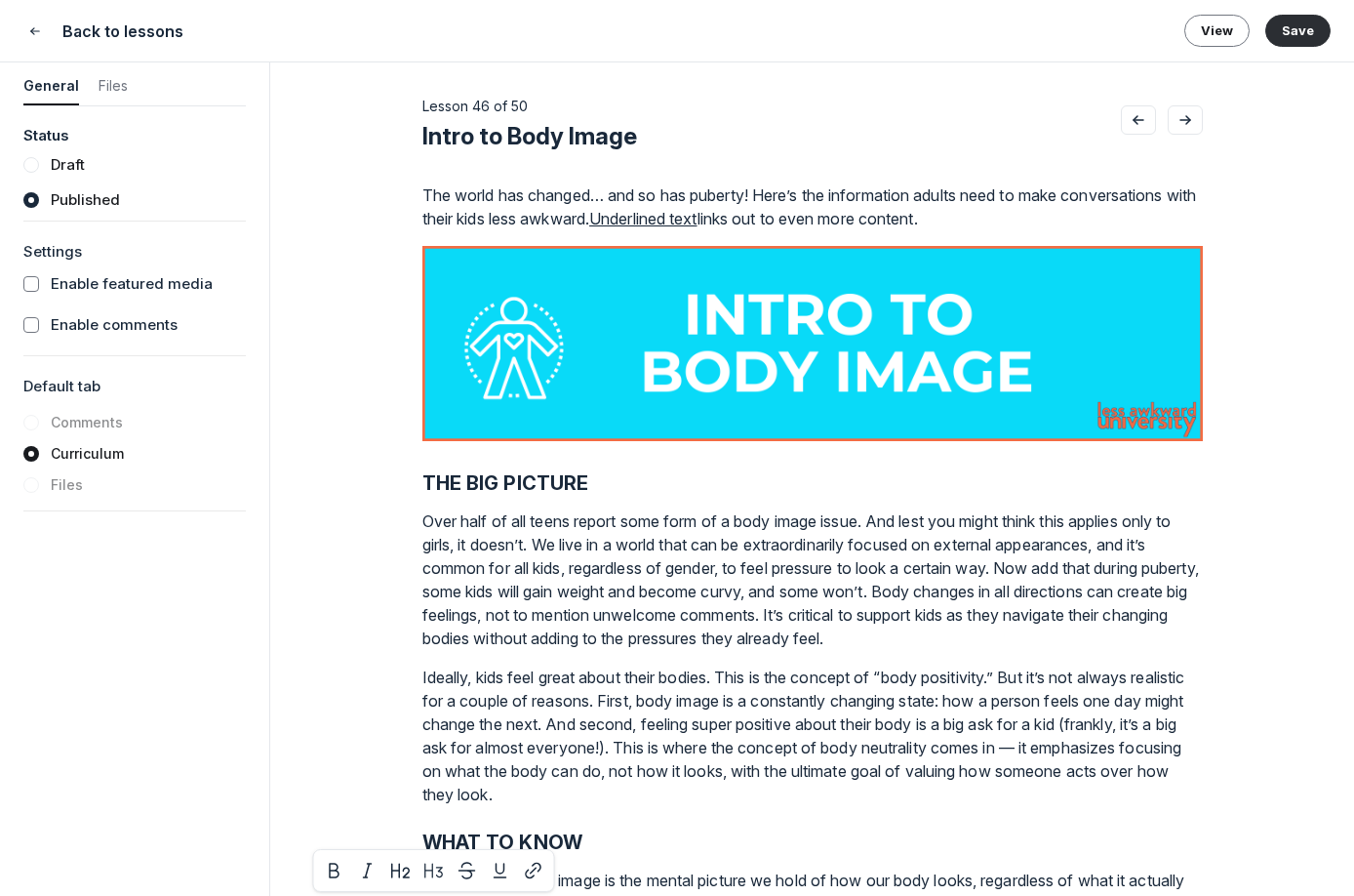
click at [420, 134] on div "Lesson 46 of 50 Intro to Body Image Featured media Drag your video/audio file o…" at bounding box center [812, 479] width 1084 height 833
drag, startPoint x: 420, startPoint y: 133, endPoint x: 443, endPoint y: 111, distance: 31.8
click at [443, 111] on div "Lesson 46 of 50 Intro to Body Image Featured media Drag your video/audio file o…" at bounding box center [812, 479] width 1084 height 833
click at [419, 134] on div "Lesson 46 of 50 Intro to Body Image Featured media Drag your video/audio file o…" at bounding box center [812, 479] width 1084 height 833
drag, startPoint x: 419, startPoint y: 134, endPoint x: 469, endPoint y: 629, distance: 497.5
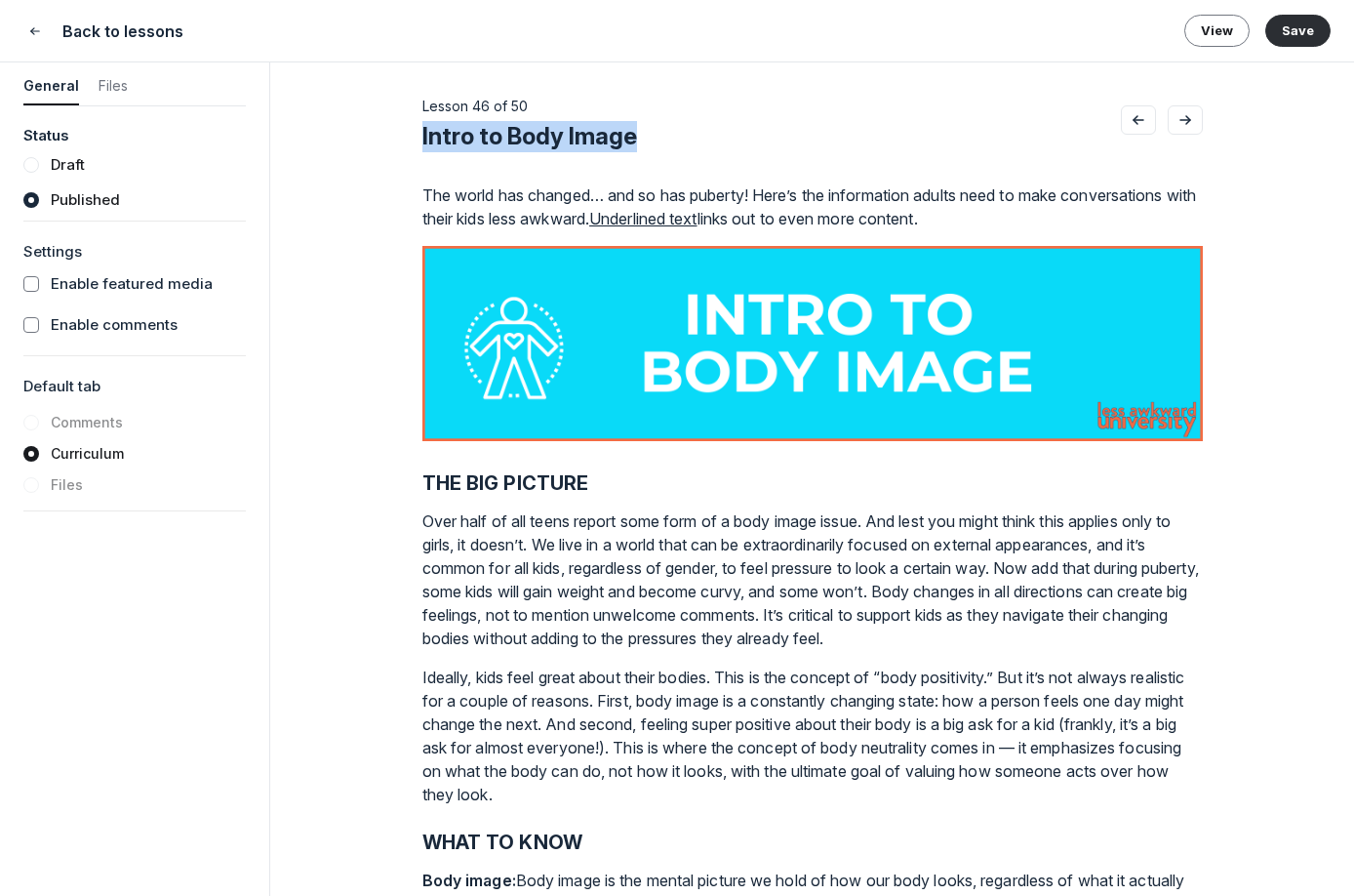
click at [469, 629] on div "Lesson 46 of 50 Intro to Body Image Featured media Drag your video/audio file o…" at bounding box center [812, 479] width 1084 height 833
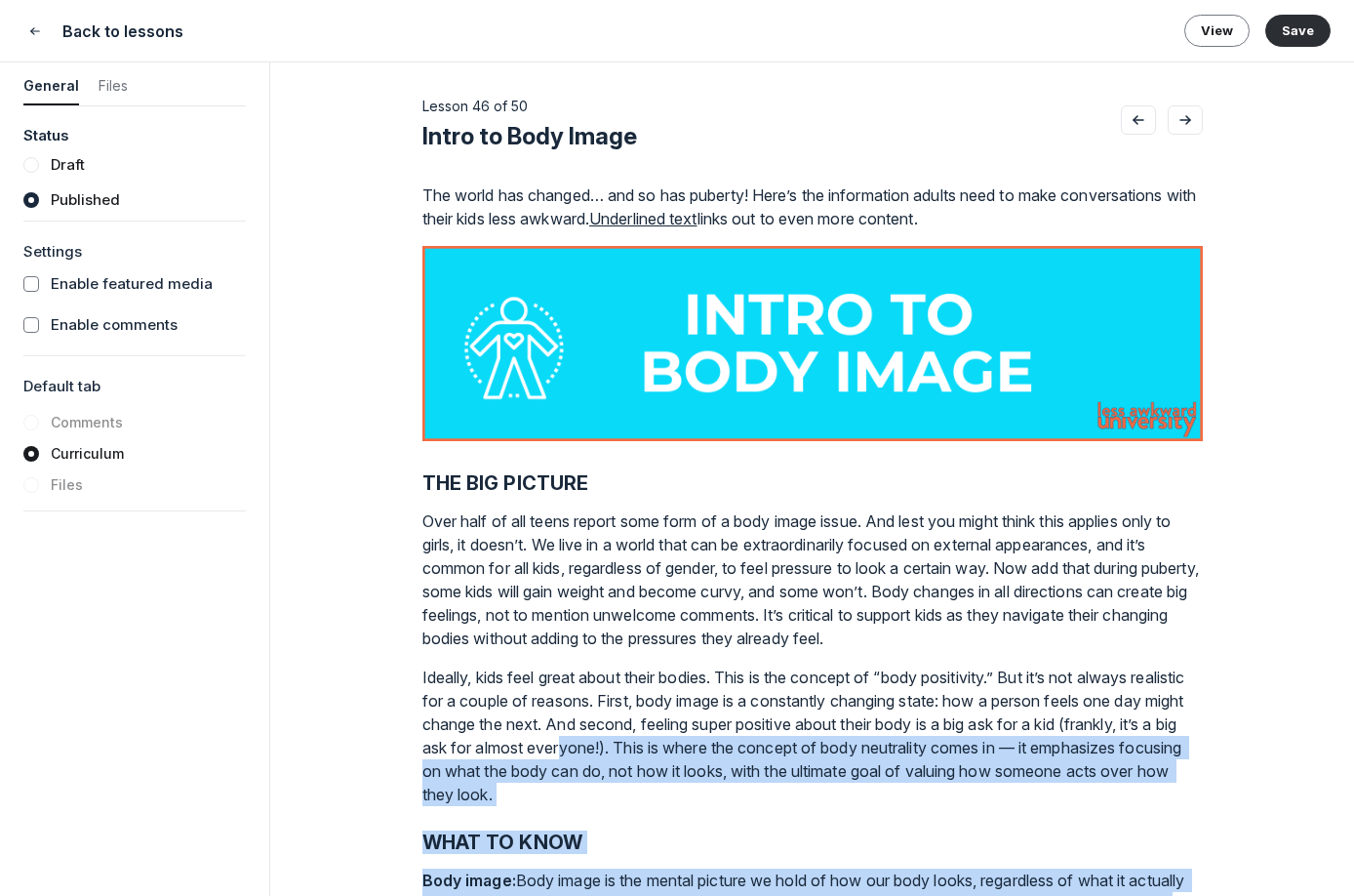
click at [696, 741] on p "Ideally, kids feel great about their bodies. This is the concept of “body posit…" at bounding box center [812, 735] width 780 height 141
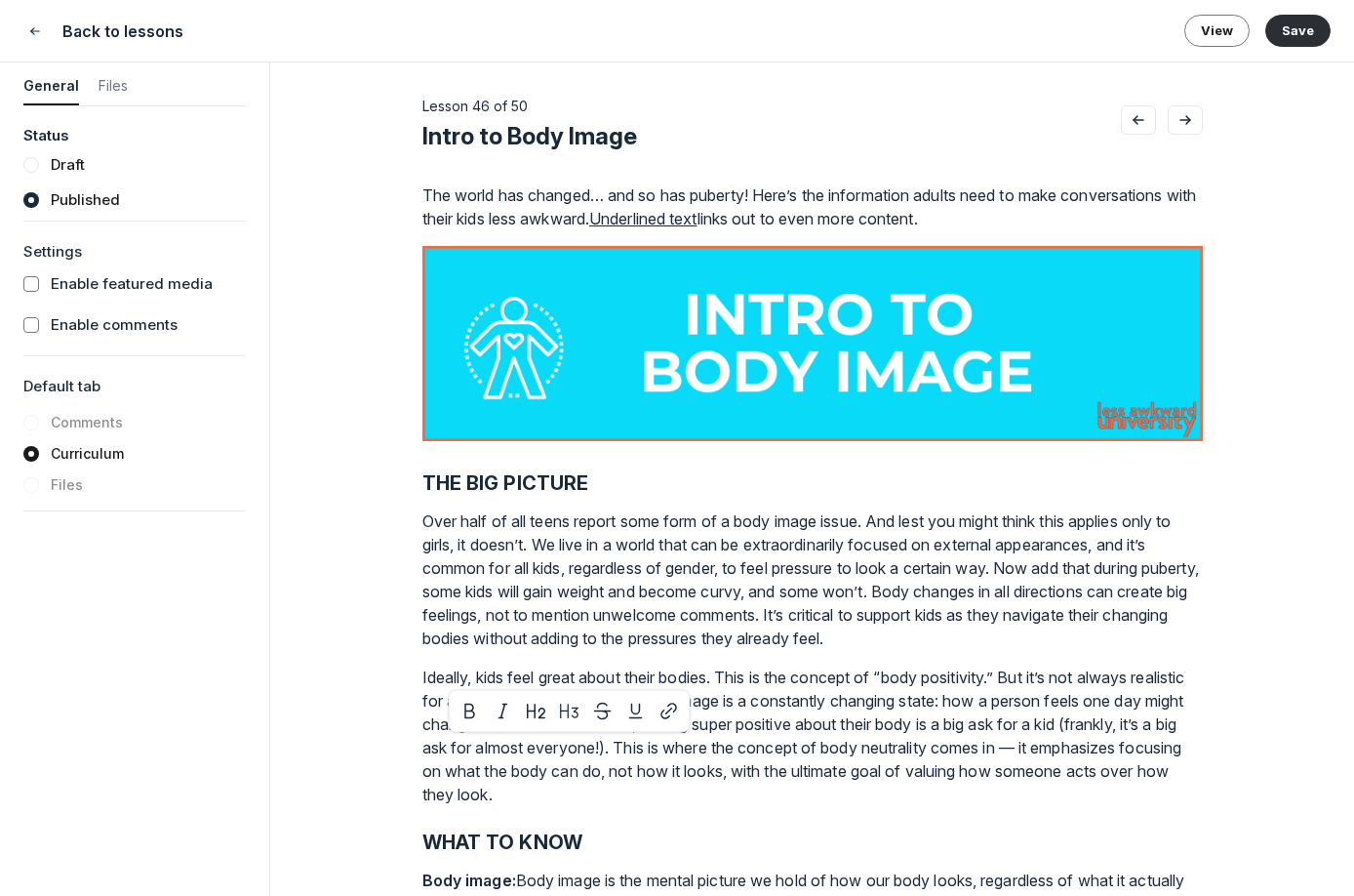
click at [423, 483] on h2 "THE BIG PICTURE" at bounding box center [812, 482] width 780 height 23
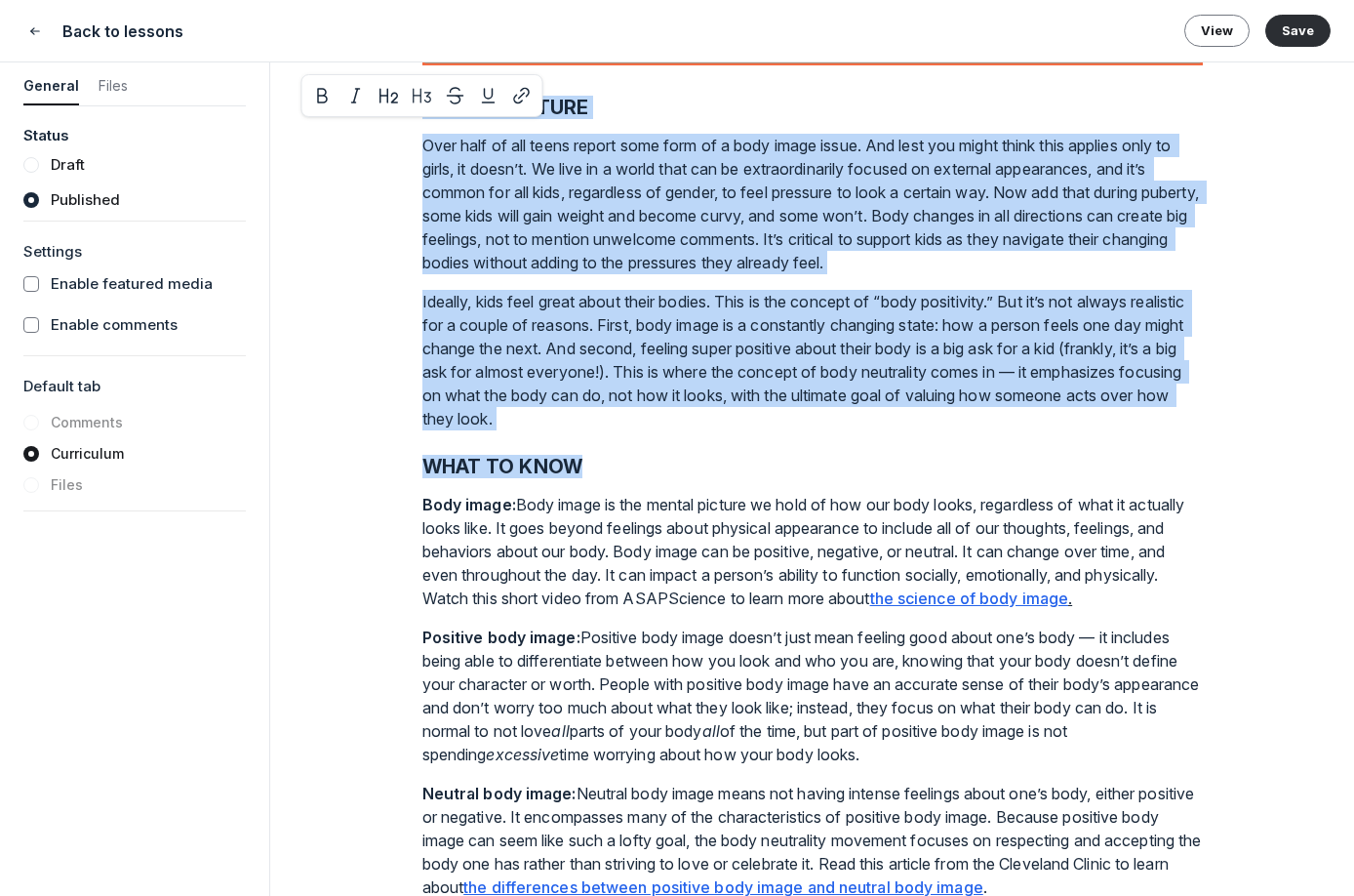
scroll to position [419, 0]
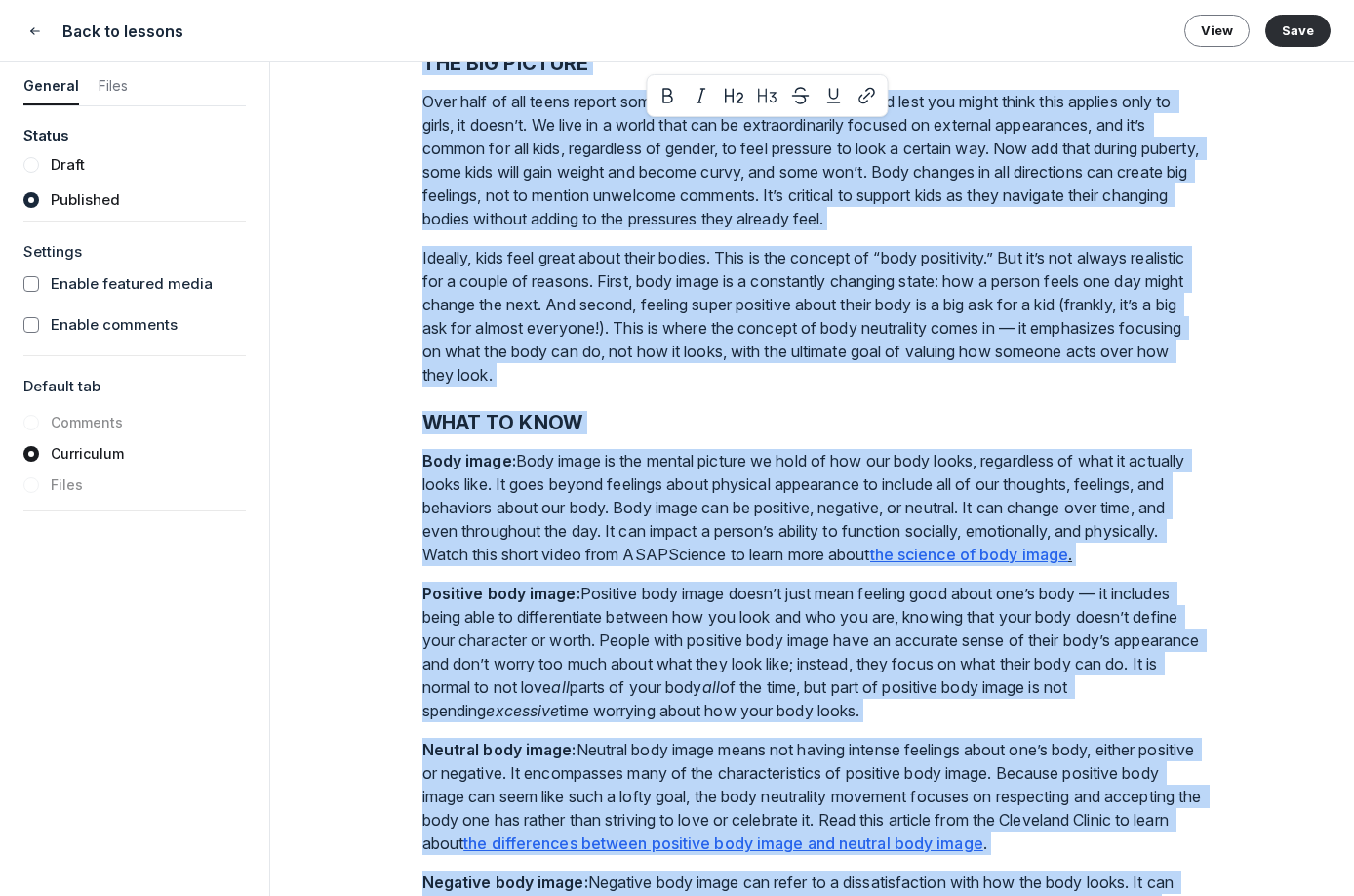
drag, startPoint x: 423, startPoint y: 483, endPoint x: 1120, endPoint y: 954, distance: 841.2
click at [1120, 895] on html "Home Courses Events Members Leaderboard Search 33 4 C( L Less Awkward Hub Feed …" at bounding box center [677, 448] width 1354 height 896
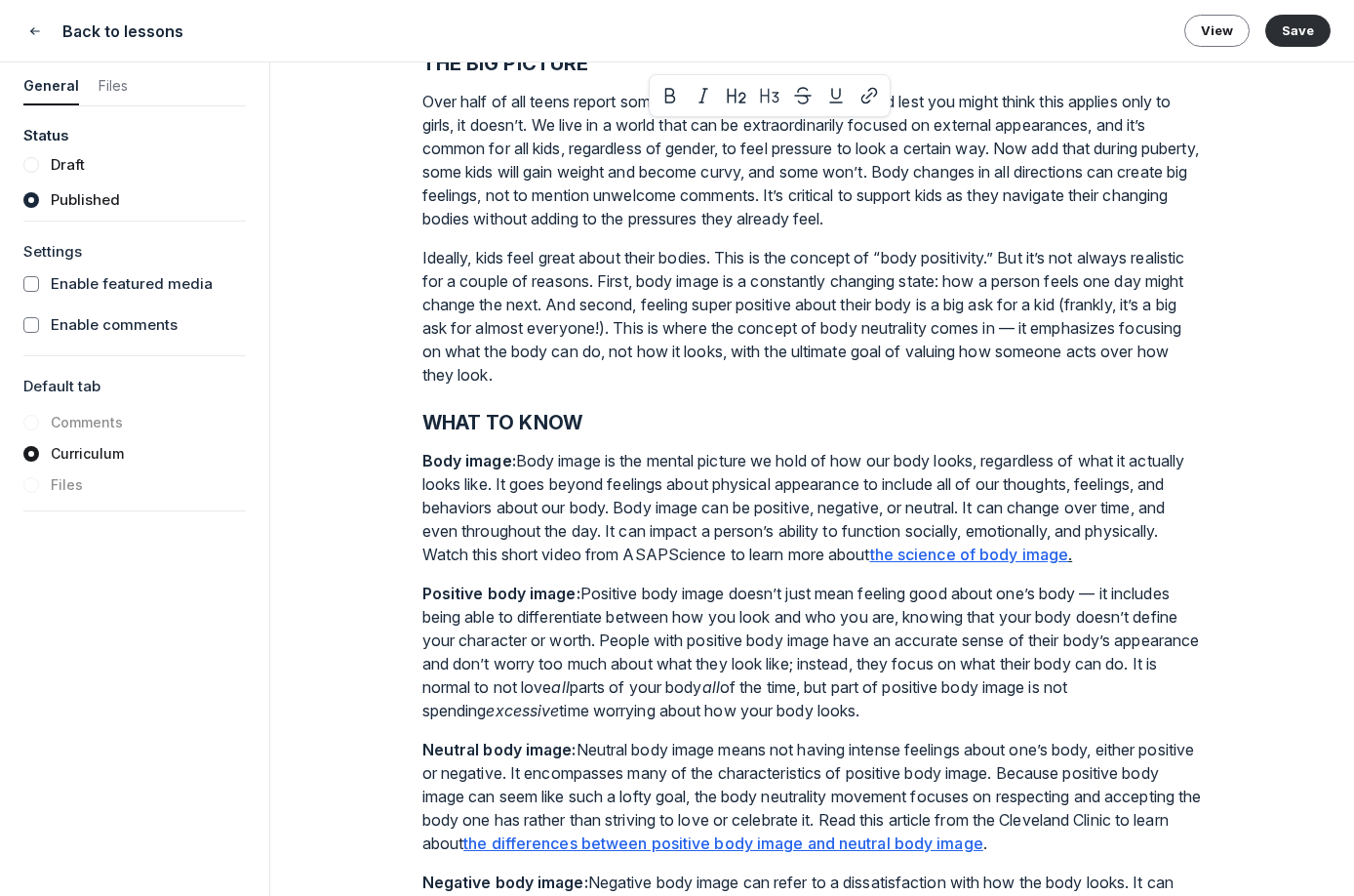
click at [1271, 624] on div "Lesson 46 of 50 Intro to Body Image Featured media Drag your video/audio file o…" at bounding box center [812, 479] width 1084 height 833
